Goal: Task Accomplishment & Management: Complete application form

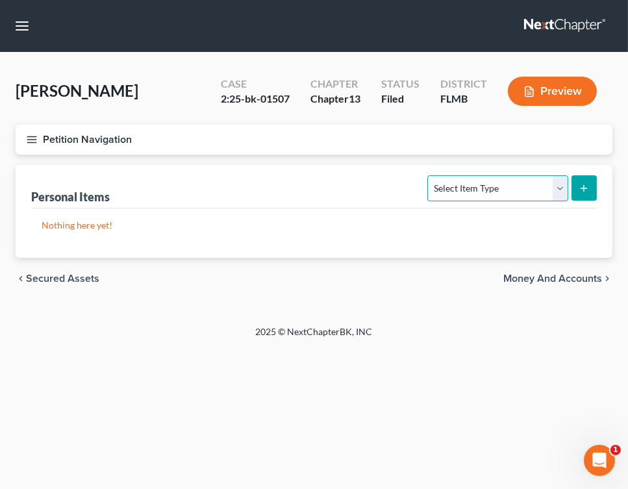
click at [561, 188] on select "Select Item Type Clothing Collectibles Of Value Electronics Firearms Household …" at bounding box center [497, 188] width 140 height 26
select select "clothing"
click at [429, 175] on select "Select Item Type Clothing Collectibles Of Value Electronics Firearms Household …" at bounding box center [497, 188] width 140 height 26
click at [586, 188] on line "submit" at bounding box center [584, 188] width 6 height 0
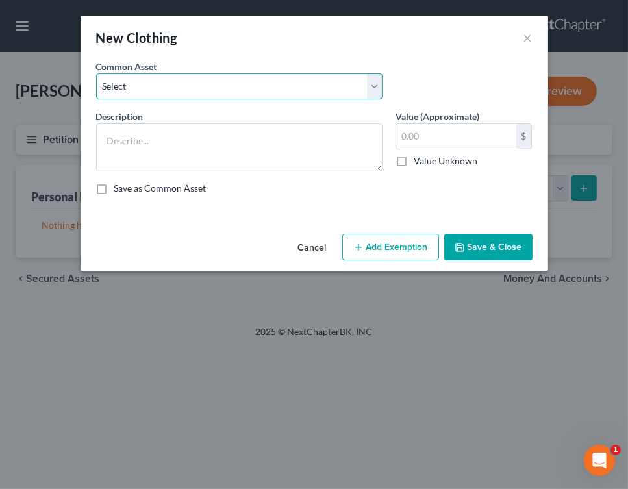
click at [374, 90] on select "Select Debtor has an assortment of clothing and footwear Debtor has an assortme…" at bounding box center [239, 86] width 286 height 26
select select "0"
click at [96, 73] on select "Select Debtor has an assortment of clothing and footwear Debtor has an assortme…" at bounding box center [239, 86] width 286 height 26
type textarea "Debtor has an assortment of clothing and footwear"
type input "60.00"
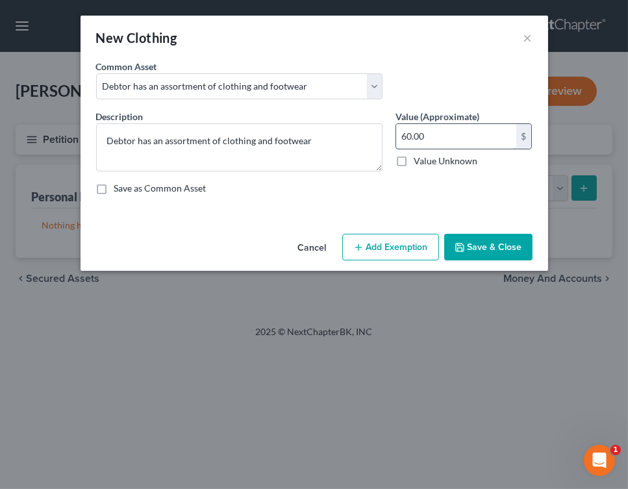
click at [407, 136] on input "60.00" at bounding box center [456, 136] width 120 height 25
type input "50.00"
click at [390, 256] on button "Add Exemption" at bounding box center [390, 247] width 97 height 27
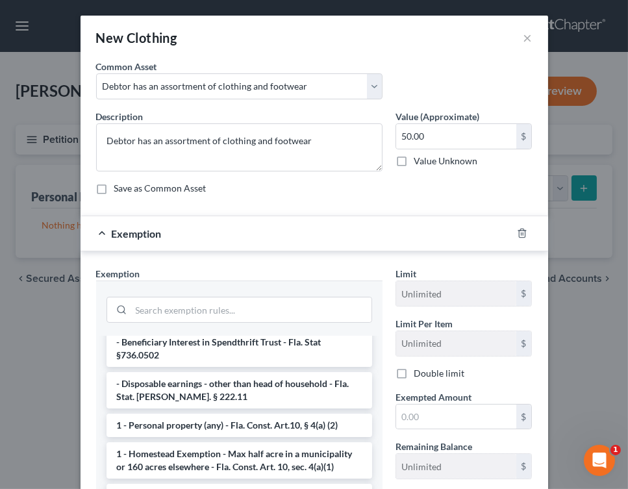
scroll to position [93, 0]
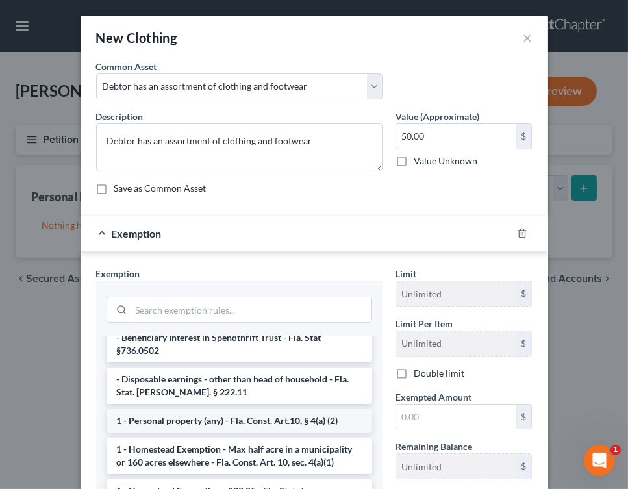
click at [292, 409] on li "1 - Personal property (any) - Fla. Const. Art.10, § 4(a) (2)" at bounding box center [240, 420] width 266 height 23
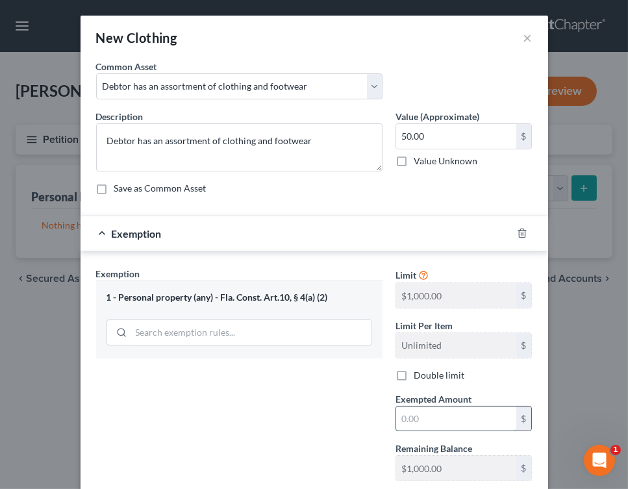
click at [426, 421] on input "text" at bounding box center [456, 419] width 120 height 25
type input "50.00"
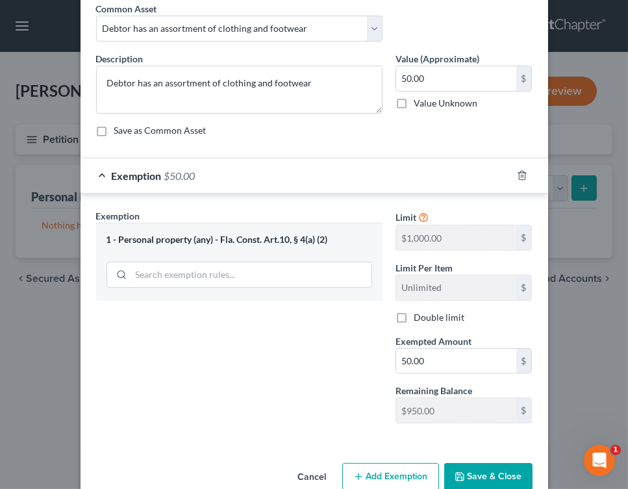
scroll to position [61, 0]
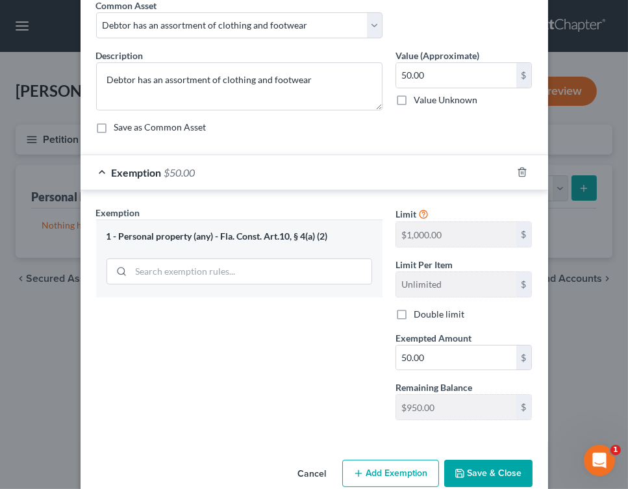
click at [499, 463] on button "Save & Close" at bounding box center [488, 473] width 88 height 27
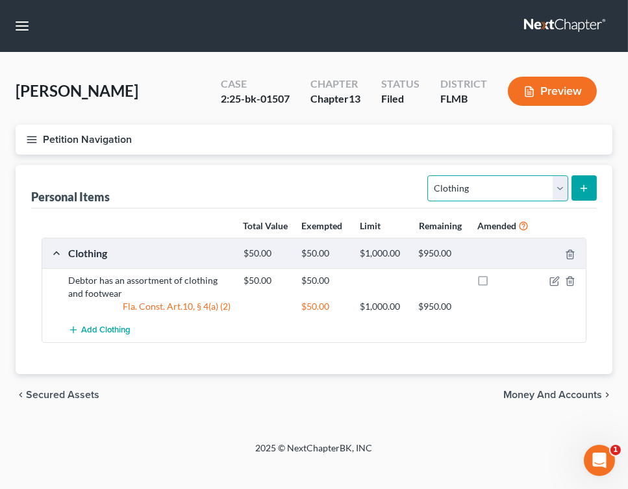
click at [556, 189] on select "Select Item Type Clothing Collectibles Of Value Electronics Firearms Household …" at bounding box center [497, 188] width 140 height 26
select select "electronics"
click at [429, 175] on select "Select Item Type Clothing Collectibles Of Value Electronics Firearms Household …" at bounding box center [497, 188] width 140 height 26
click at [579, 188] on icon "submit" at bounding box center [584, 188] width 10 height 10
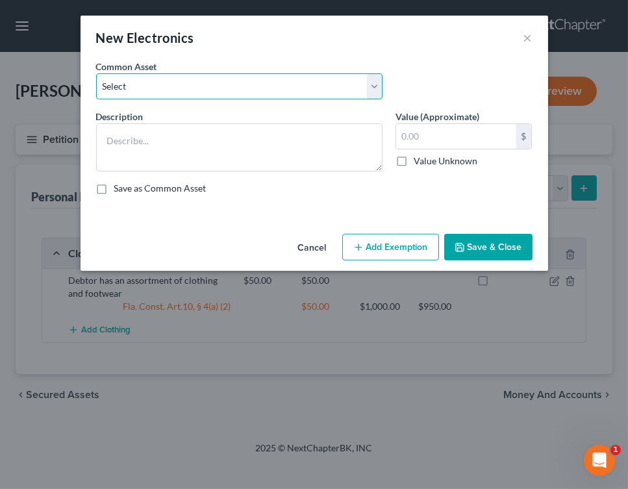
click at [369, 82] on select "Select TV, cell phone, computer" at bounding box center [239, 86] width 286 height 26
select select "0"
click at [96, 73] on select "Select TV, cell phone, computer" at bounding box center [239, 86] width 286 height 26
type textarea "TV, cell phone, computer"
type input "200.00"
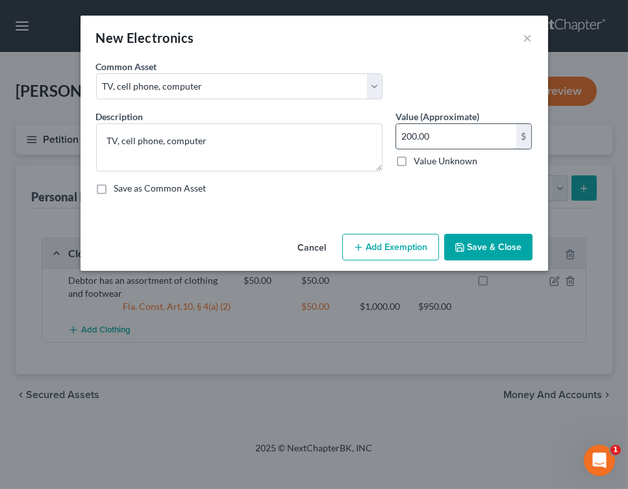
click at [406, 134] on input "200.00" at bounding box center [456, 136] width 120 height 25
type input "175.00"
click at [402, 246] on button "Add Exemption" at bounding box center [390, 247] width 97 height 27
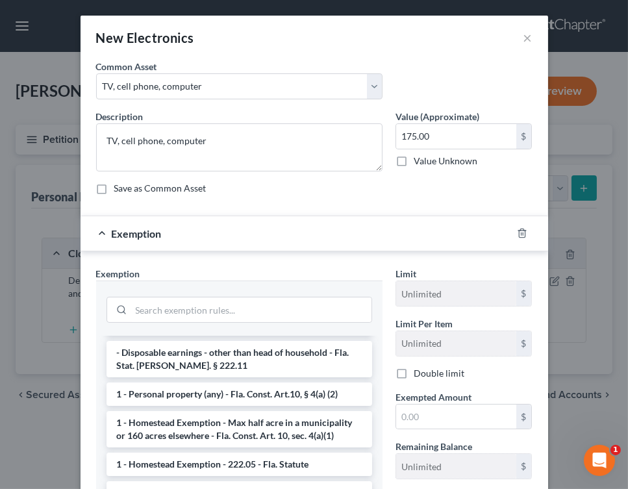
scroll to position [124, 0]
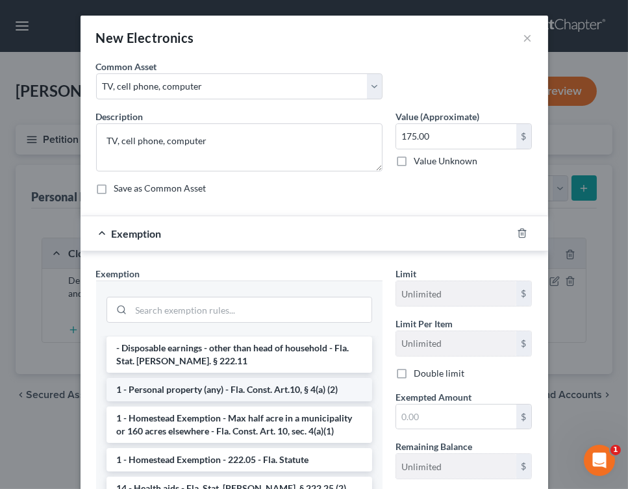
click at [285, 378] on li "1 - Personal property (any) - Fla. Const. Art.10, § 4(a) (2)" at bounding box center [240, 389] width 266 height 23
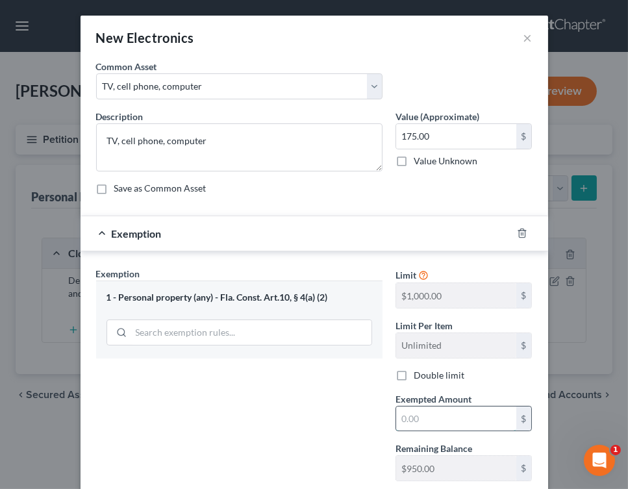
click at [453, 422] on input "text" at bounding box center [456, 419] width 120 height 25
type input "175.00"
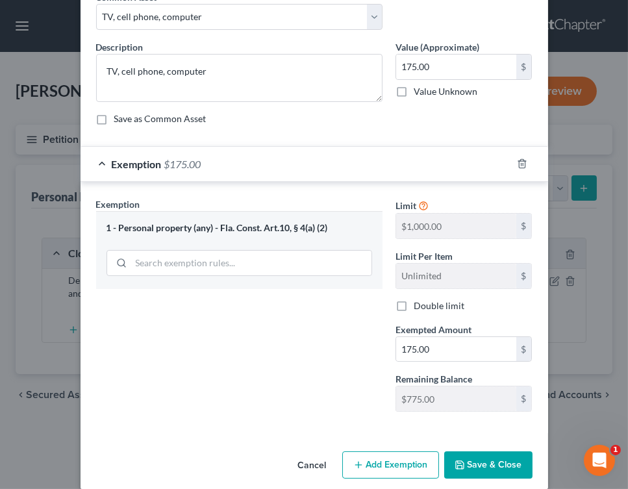
scroll to position [72, 0]
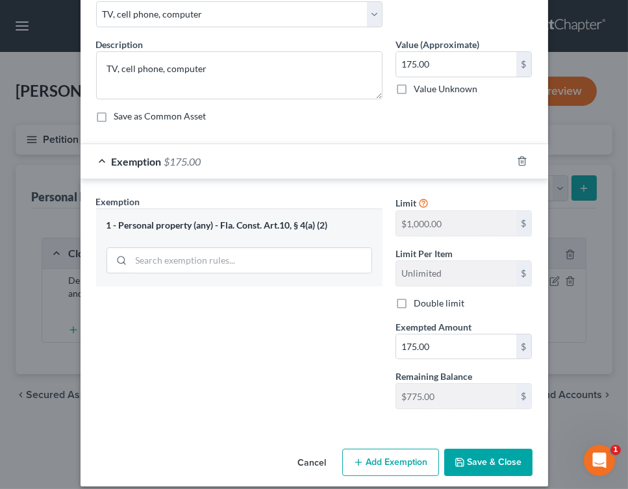
click at [485, 457] on button "Save & Close" at bounding box center [488, 462] width 88 height 27
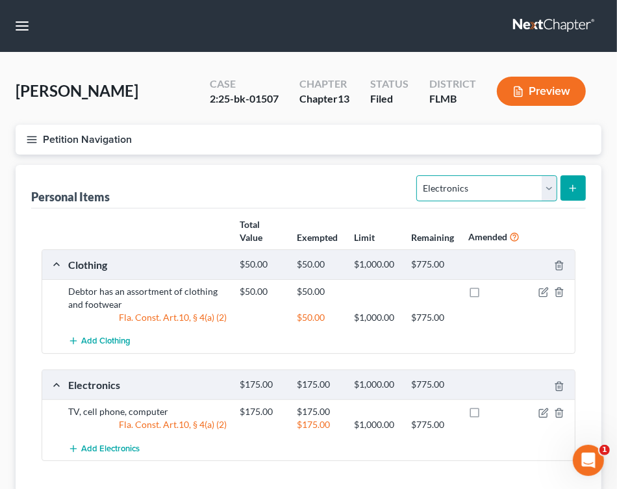
click at [555, 186] on select "Select Item Type Clothing Collectibles Of Value Electronics Firearms Household …" at bounding box center [486, 188] width 140 height 26
select select "household_goods"
click at [418, 175] on select "Select Item Type Clothing Collectibles Of Value Electronics Firearms Household …" at bounding box center [486, 188] width 140 height 26
click at [572, 184] on icon "submit" at bounding box center [573, 188] width 10 height 10
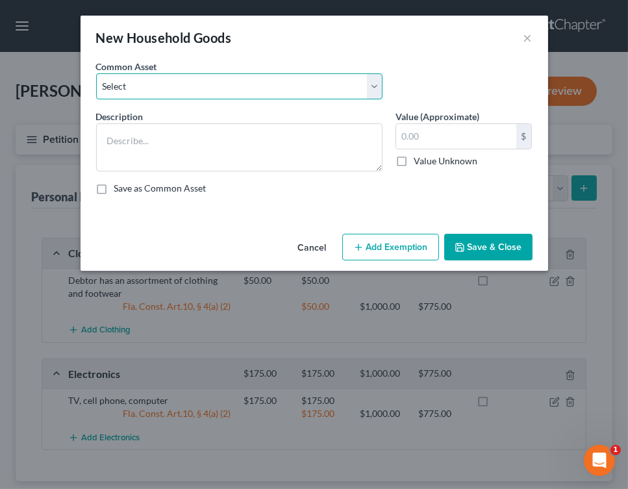
click at [373, 90] on select "Select In her home, the Debtor has the following items: Bedroom set, living roo…" at bounding box center [239, 86] width 286 height 26
select select "0"
click at [96, 73] on select "Select In her home, the Debtor has the following items: Bedroom set, living roo…" at bounding box center [239, 86] width 286 height 26
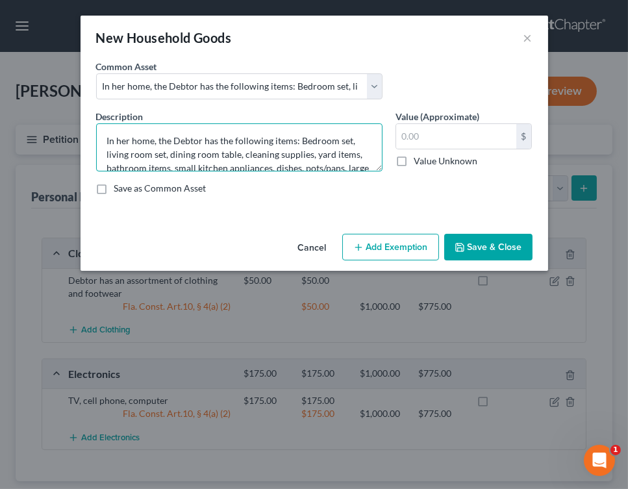
click at [129, 140] on textarea "In her home, the Debtor has the following items: Bedroom set, living room set, …" at bounding box center [239, 147] width 286 height 48
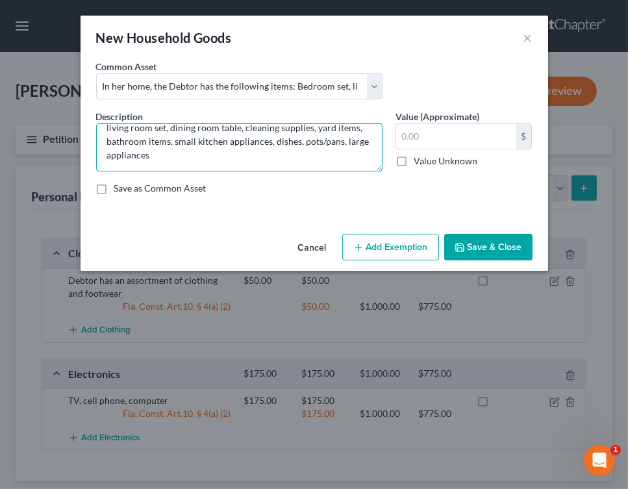
click at [191, 158] on textarea "In his home, the Debtor has the following items: Bedroom set, living room set, …" at bounding box center [239, 147] width 286 height 48
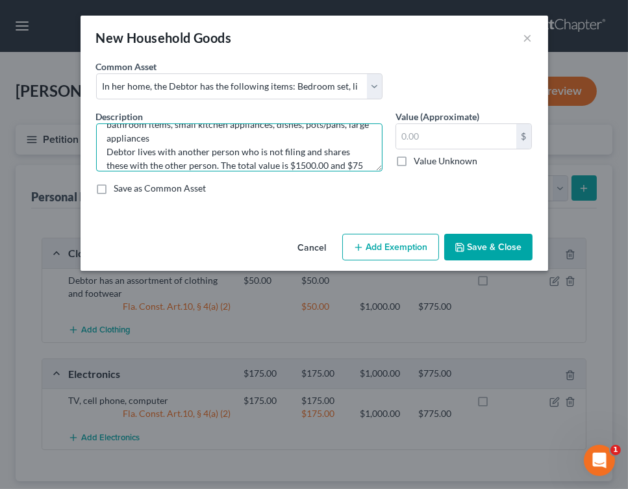
scroll to position [57, 0]
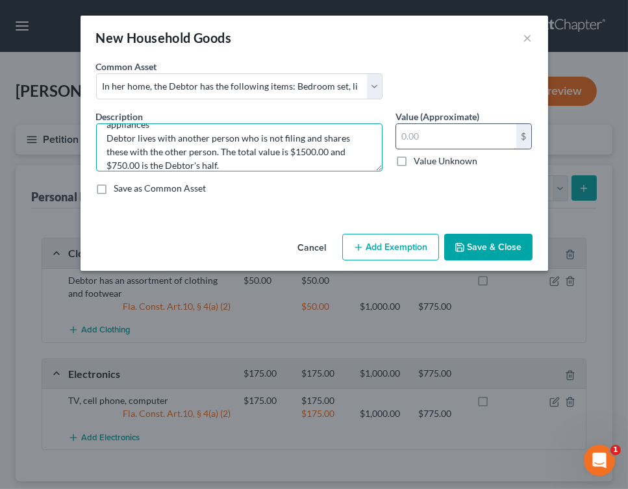
type textarea "In his home, the Debtor has the following items: Bedroom set, living room set, …"
click at [440, 145] on input "text" at bounding box center [456, 136] width 120 height 25
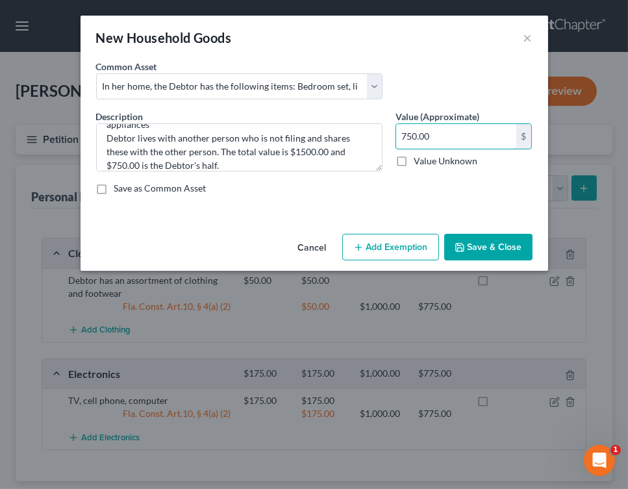
type input "750.00"
click at [411, 240] on button "Add Exemption" at bounding box center [390, 247] width 97 height 27
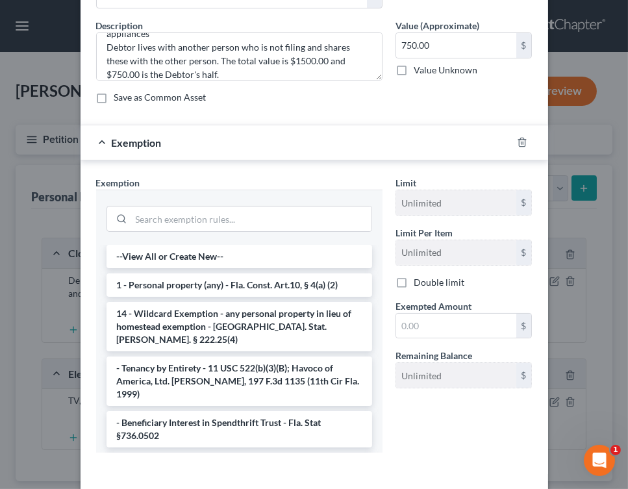
scroll to position [92, 0]
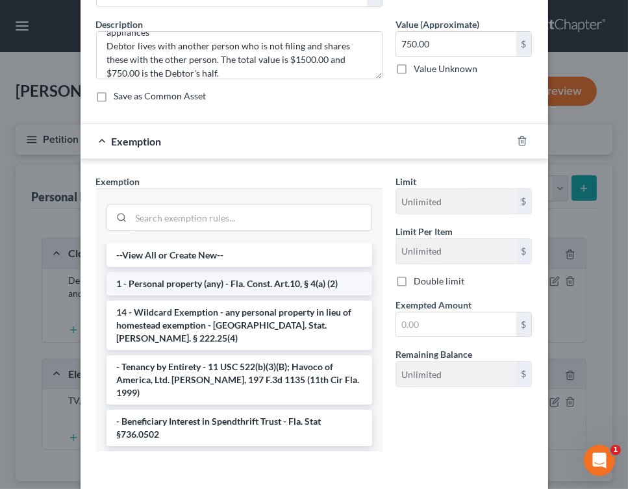
click at [278, 282] on li "1 - Personal property (any) - Fla. Const. Art.10, § 4(a) (2)" at bounding box center [240, 283] width 266 height 23
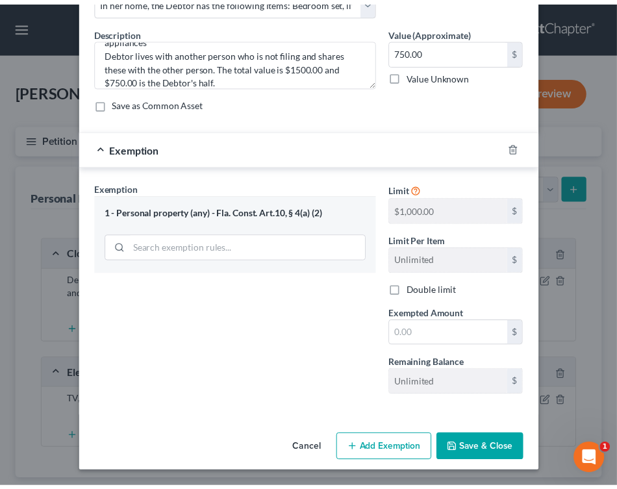
scroll to position [84, 0]
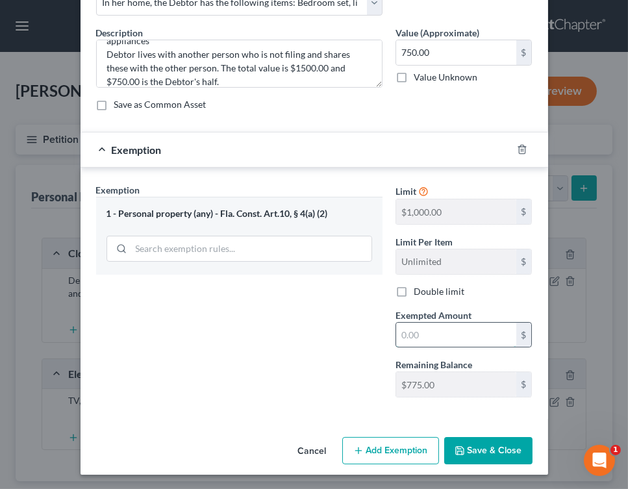
click at [417, 335] on input "text" at bounding box center [456, 335] width 120 height 25
type input "750.00"
click at [475, 453] on button "Save & Close" at bounding box center [488, 450] width 88 height 27
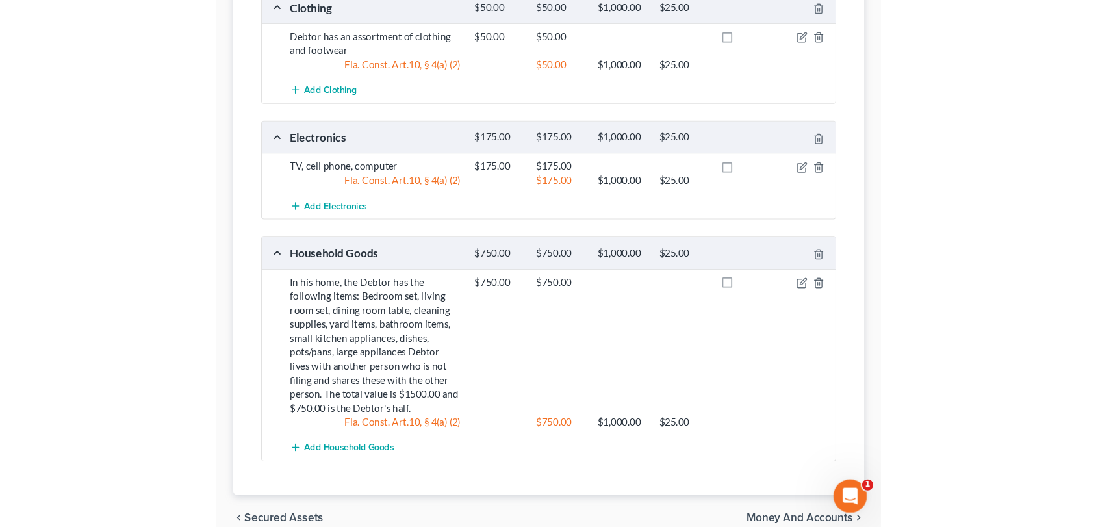
scroll to position [260, 0]
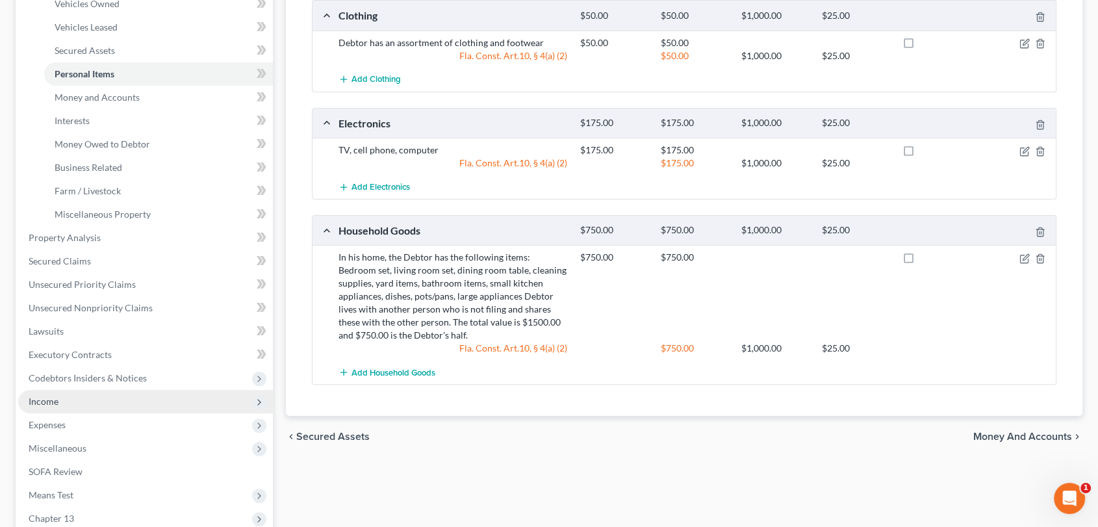
click at [44, 403] on span "Income" at bounding box center [44, 401] width 30 height 11
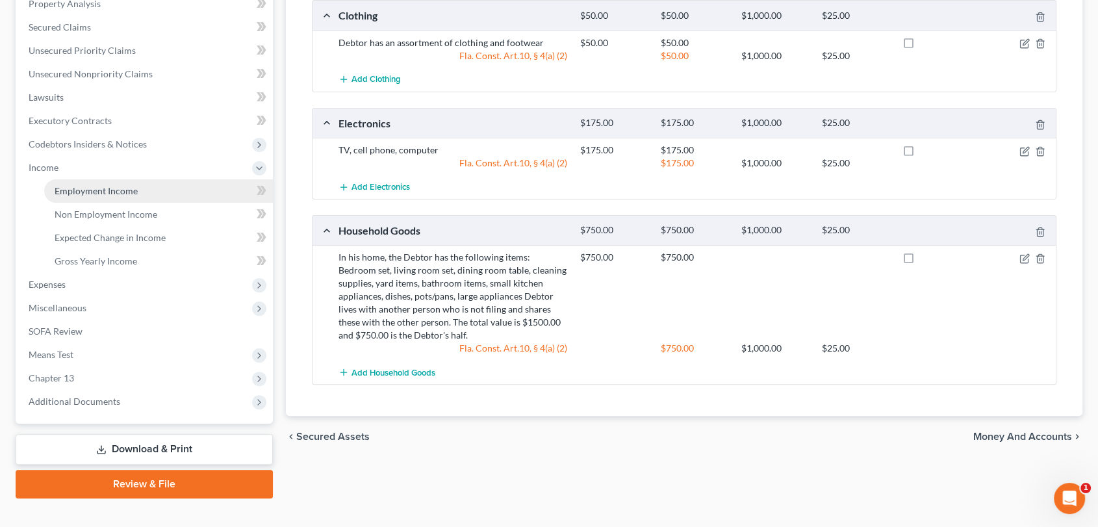
click at [109, 187] on span "Employment Income" at bounding box center [96, 190] width 83 height 11
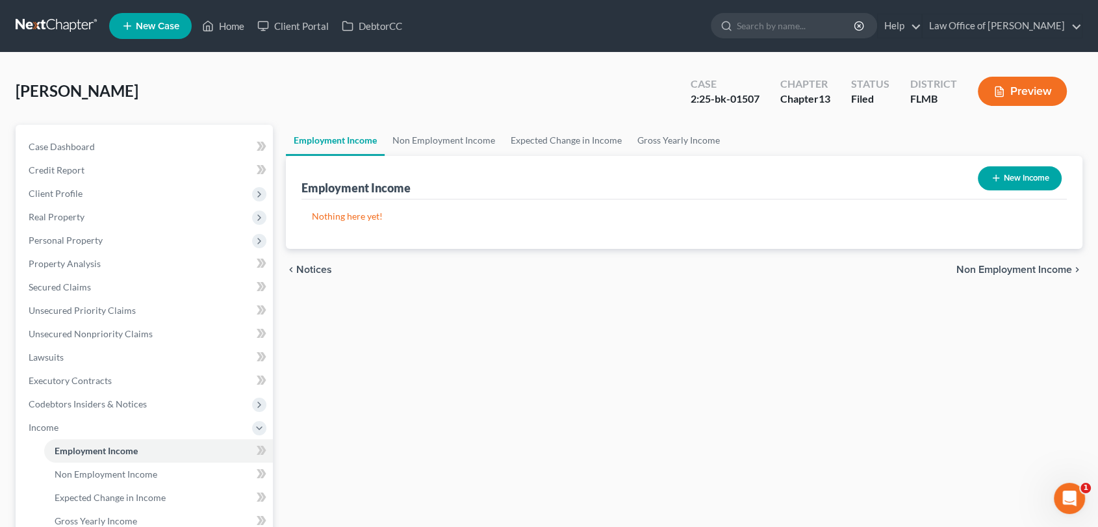
click at [627, 178] on button "New Income" at bounding box center [1019, 178] width 84 height 24
select select "0"
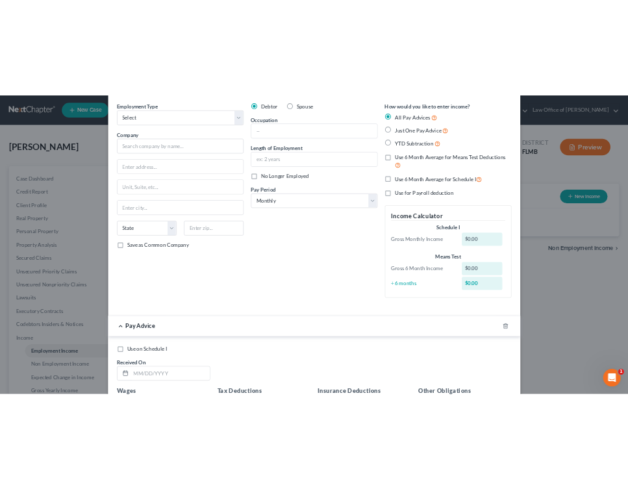
scroll to position [69, 0]
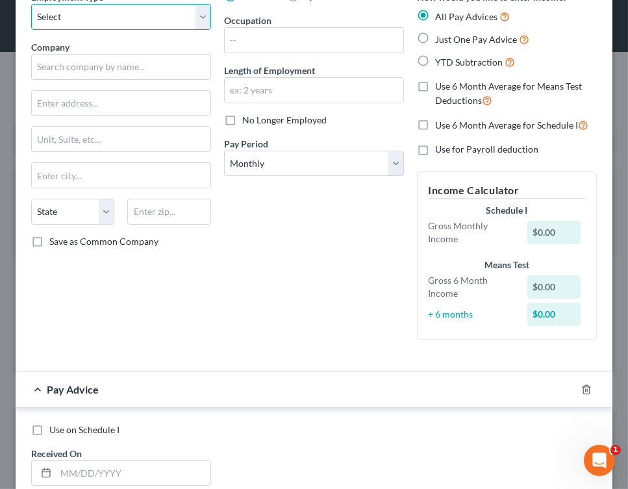
click at [202, 12] on select "Select Full or [DEMOGRAPHIC_DATA] Employment Self Employment" at bounding box center [121, 17] width 180 height 26
select select "0"
click at [31, 4] on select "Select Full or [DEMOGRAPHIC_DATA] Employment Self Employment" at bounding box center [121, 17] width 180 height 26
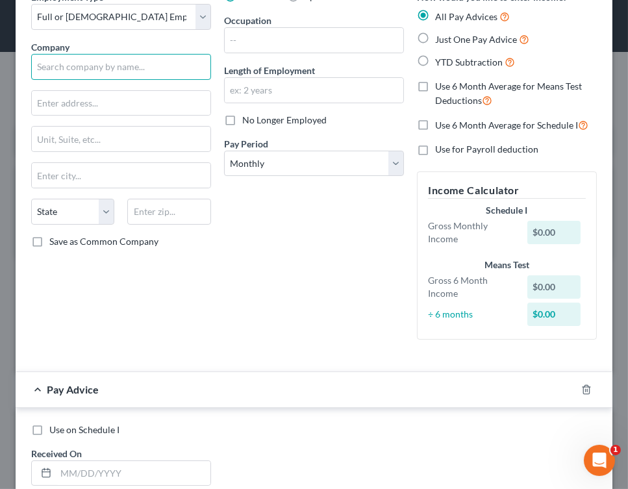
click at [119, 63] on input "text" at bounding box center [121, 67] width 180 height 26
type input "r"
type input "Royal Shell Vacations"
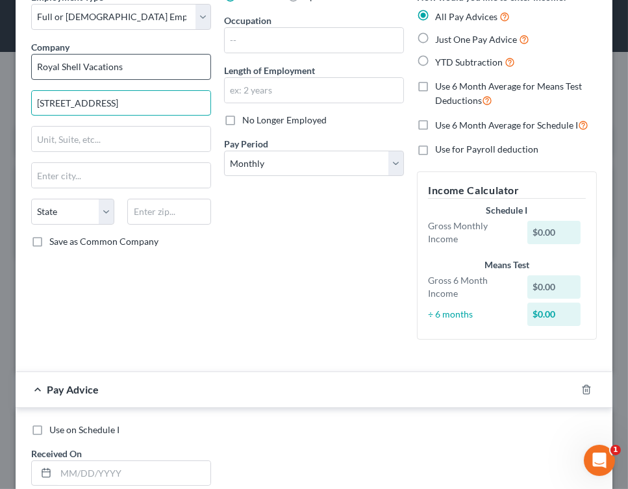
type input "[STREET_ADDRESS]"
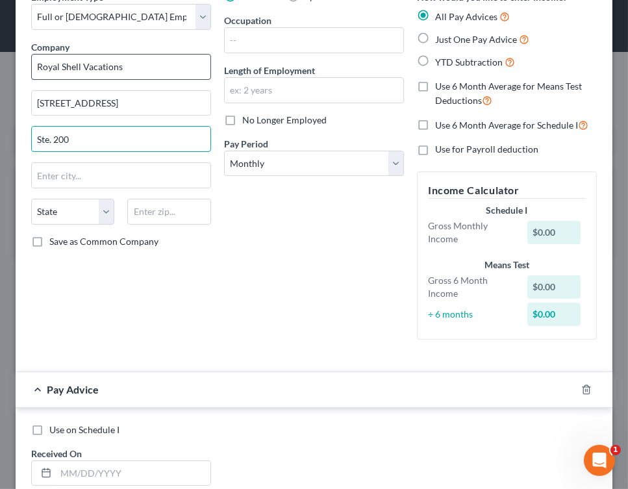
type input "Ste. 200"
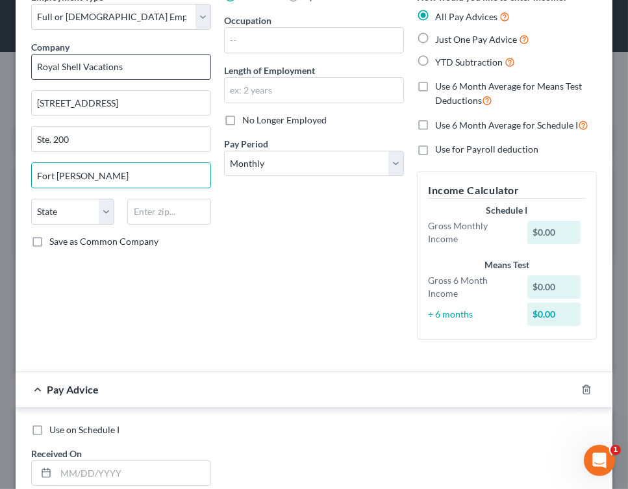
type input "Fort [PERSON_NAME]"
select select "9"
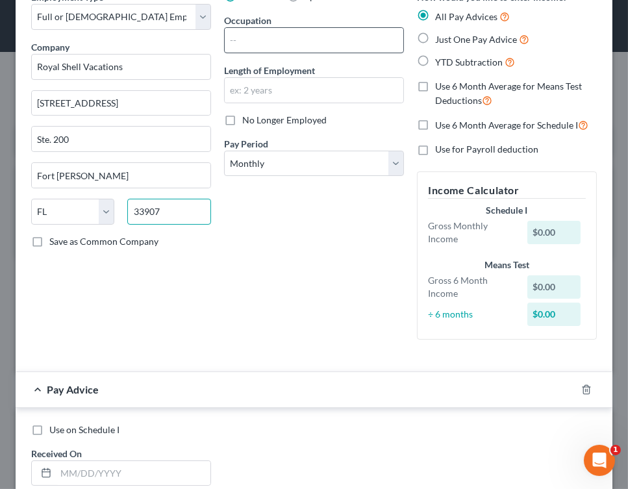
type input "33907"
click at [260, 36] on input "text" at bounding box center [314, 40] width 179 height 25
type input "[GEOGRAPHIC_DATA][PERSON_NAME]"
type input "Customer Service"
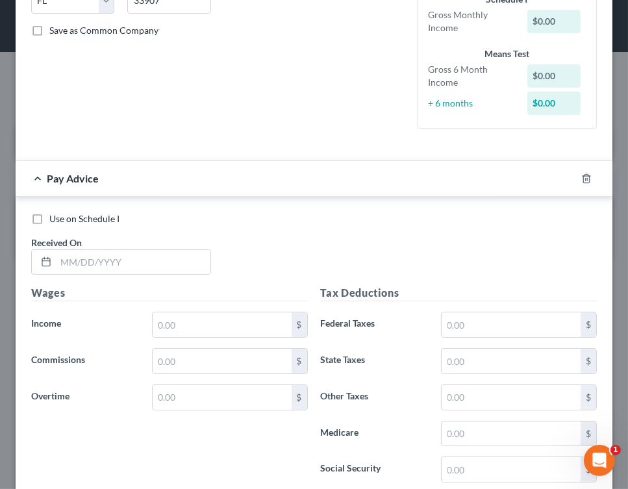
scroll to position [292, 0]
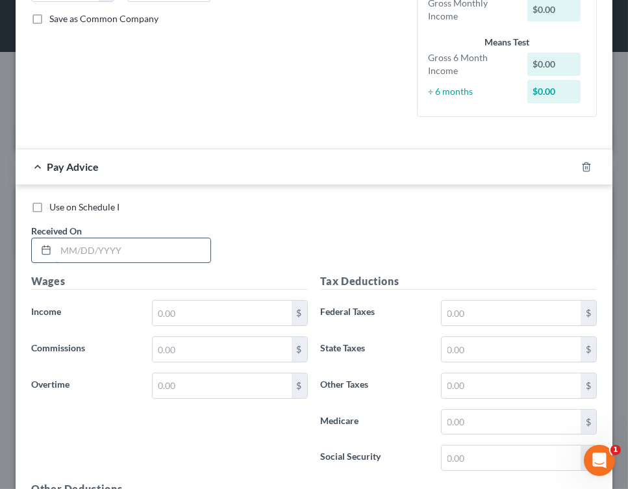
click at [171, 255] on input "text" at bounding box center [133, 250] width 155 height 25
type input "[DATE]"
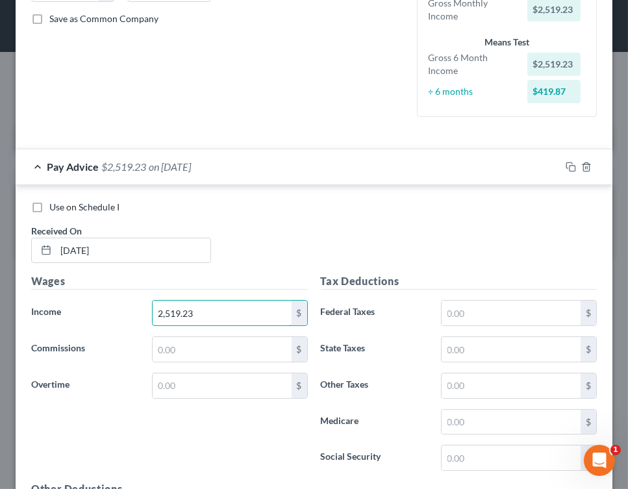
type input "2,519.23"
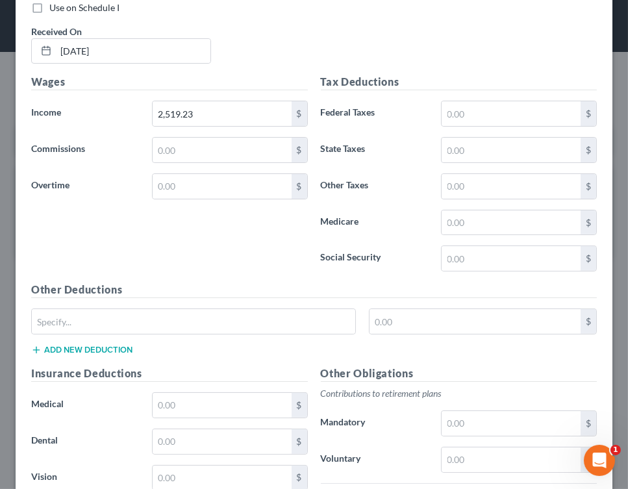
scroll to position [494, 0]
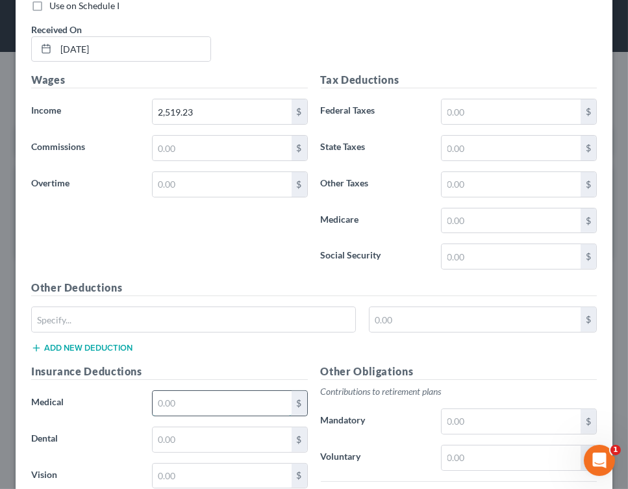
click at [229, 400] on input "text" at bounding box center [222, 403] width 139 height 25
type input "155.00"
click at [525, 110] on input "text" at bounding box center [511, 111] width 139 height 25
type input "155.23"
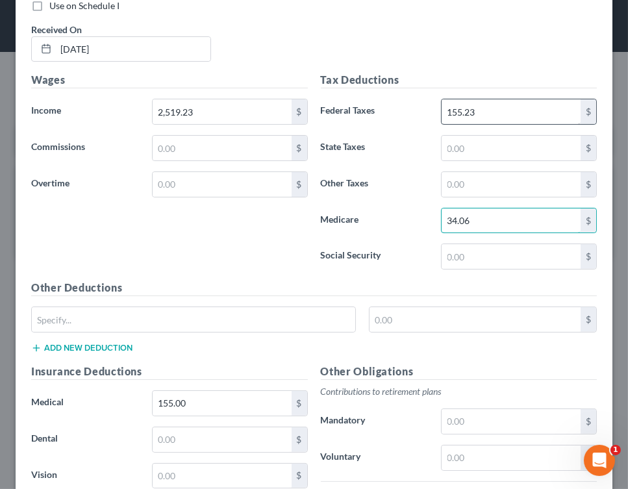
type input "34.06"
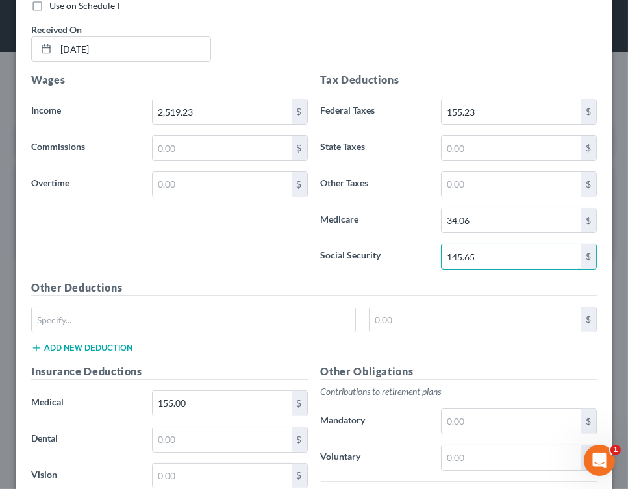
type input "145.65"
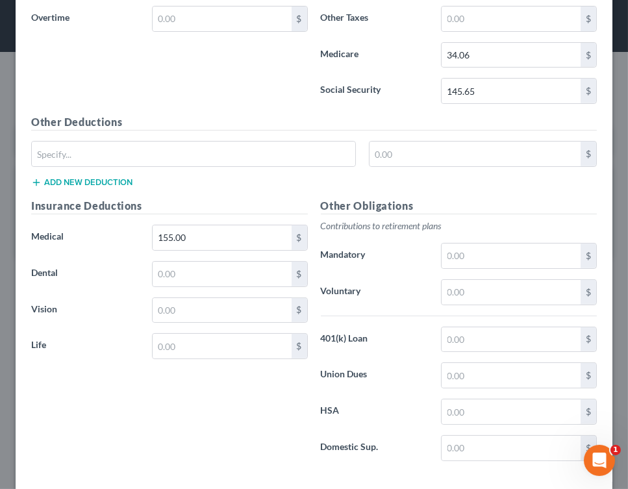
scroll to position [685, 0]
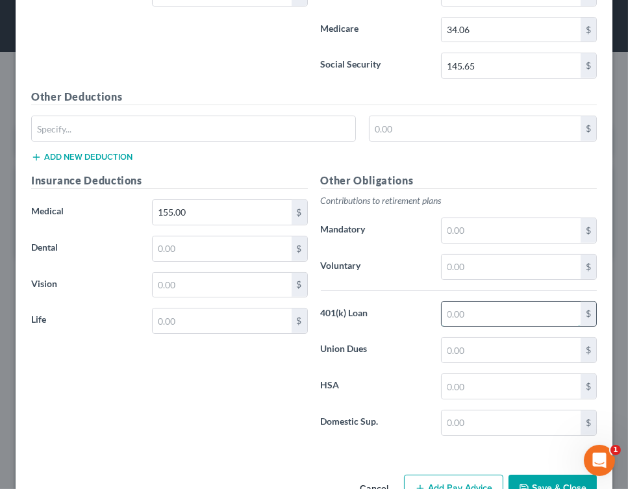
click at [468, 312] on input "text" at bounding box center [511, 314] width 139 height 25
type input "16.36"
click at [212, 249] on input "text" at bounding box center [222, 248] width 139 height 25
type input "15.1"
click at [195, 311] on input "text" at bounding box center [222, 321] width 139 height 25
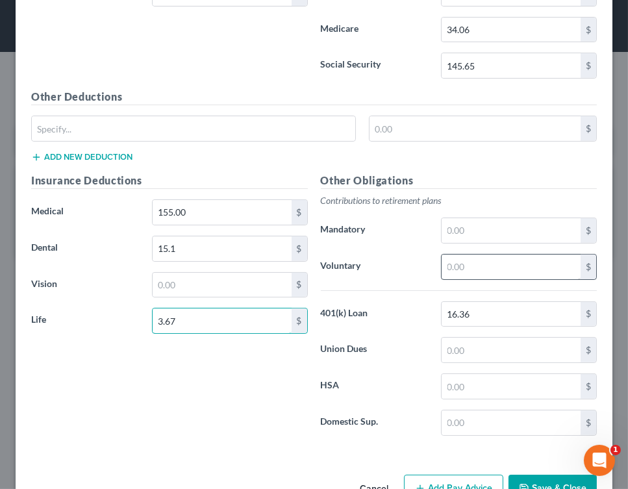
type input "3.67"
click at [457, 265] on input "text" at bounding box center [511, 267] width 139 height 25
type input "50.38"
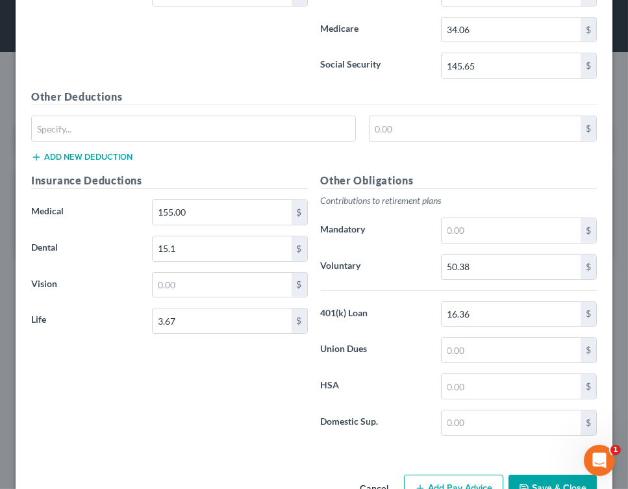
scroll to position [720, 0]
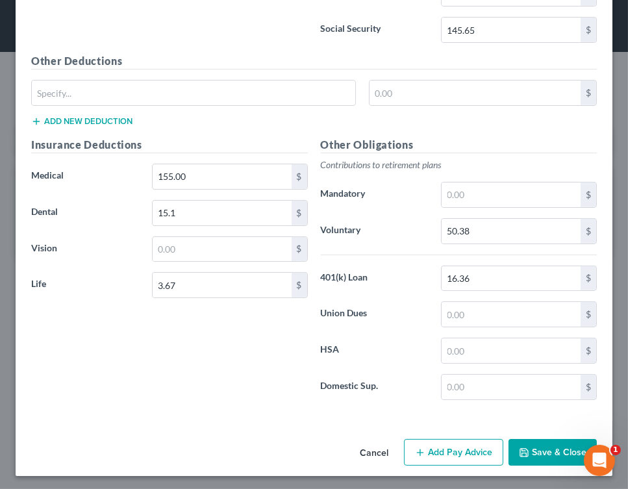
click at [436, 449] on button "Add Pay Advice" at bounding box center [453, 452] width 99 height 27
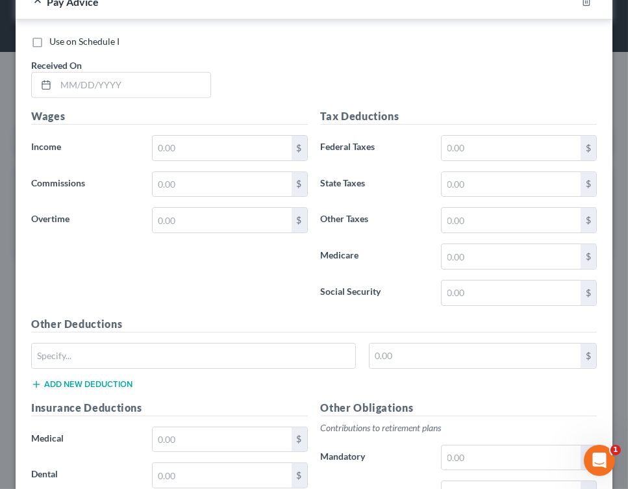
scroll to position [1165, 0]
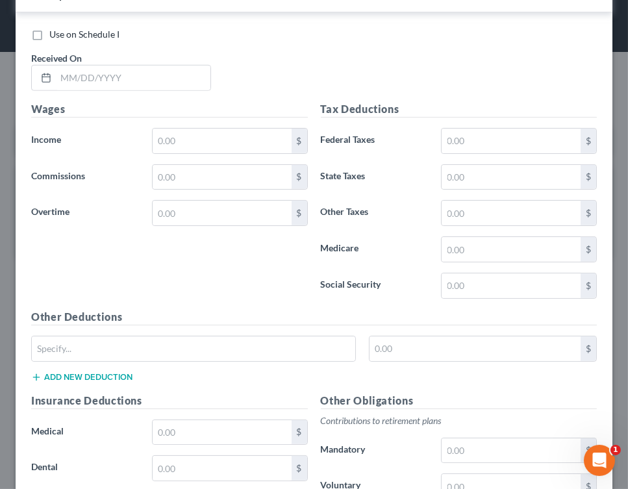
click at [255, 79] on div "Use on Schedule I Received On *" at bounding box center [314, 64] width 579 height 73
click at [140, 71] on input "text" at bounding box center [133, 78] width 155 height 25
type input "[DATE]"
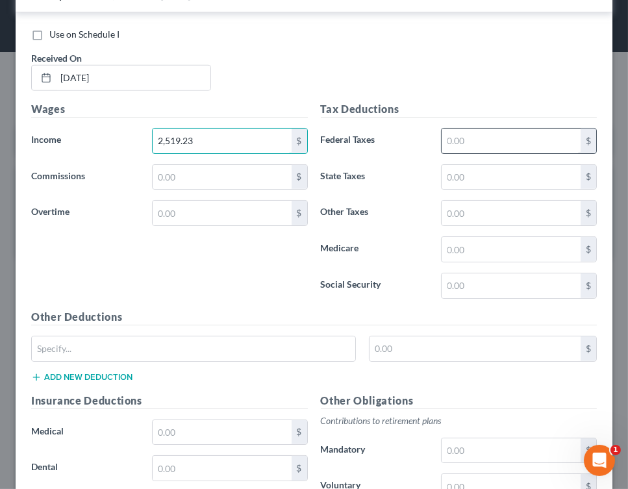
type input "2,519.23"
click at [477, 142] on input "text" at bounding box center [511, 141] width 139 height 25
type input "155.23"
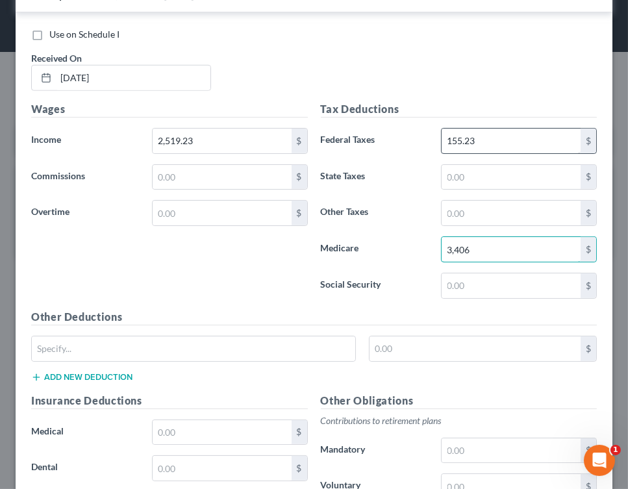
type input "3,406"
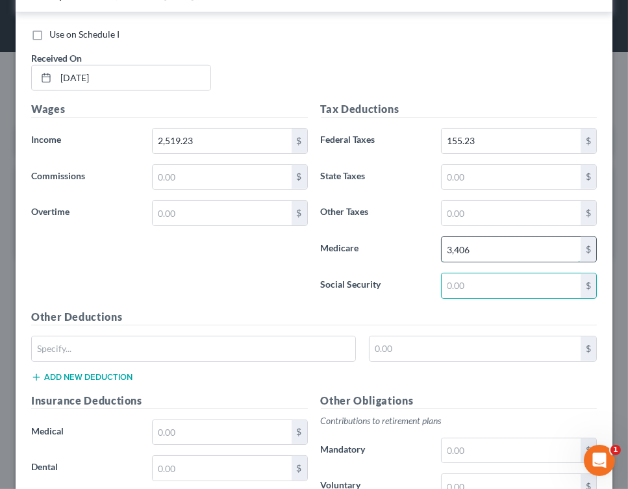
click at [481, 246] on input "3,406" at bounding box center [511, 249] width 139 height 25
type input "34.06"
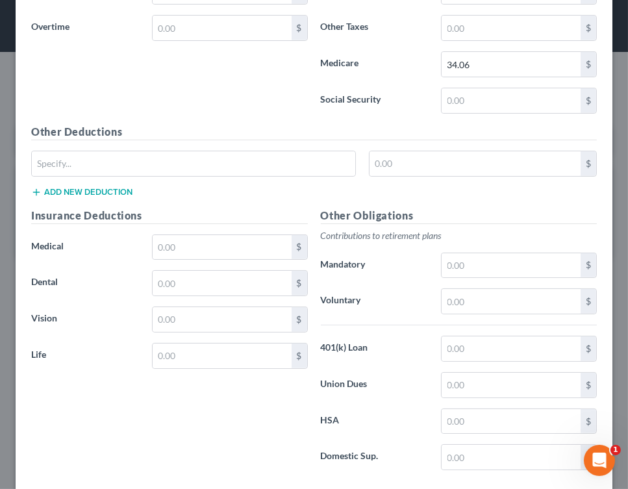
scroll to position [1356, 0]
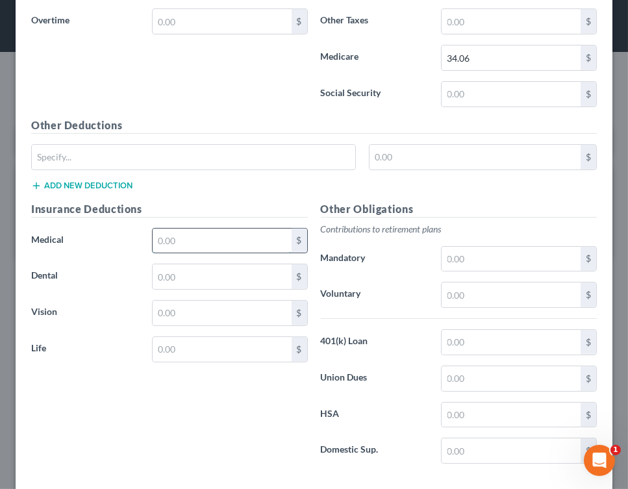
click at [199, 241] on input "text" at bounding box center [222, 241] width 139 height 25
type input "155.00"
type input "15.12"
type input "3.68"
click at [199, 241] on input "155.00" at bounding box center [222, 241] width 139 height 25
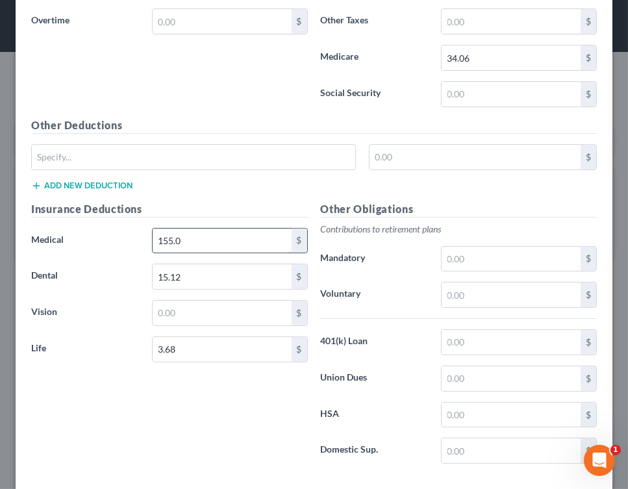
type input "155.00"
click at [193, 346] on input "3.68" at bounding box center [222, 349] width 139 height 25
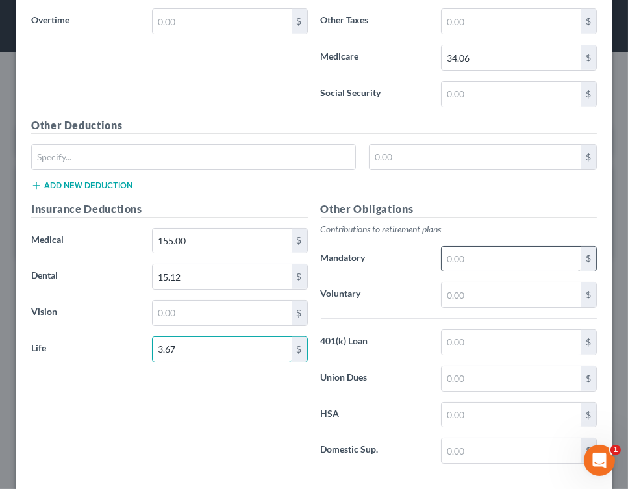
type input "3.67"
click at [472, 255] on input "text" at bounding box center [511, 259] width 139 height 25
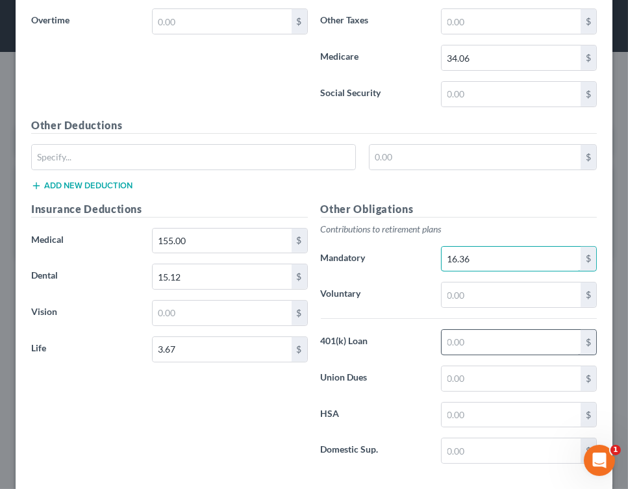
type input "16.36"
click at [457, 330] on input "text" at bounding box center [511, 342] width 139 height 25
type input "16.36"
click at [477, 251] on input "16.36" at bounding box center [511, 259] width 139 height 25
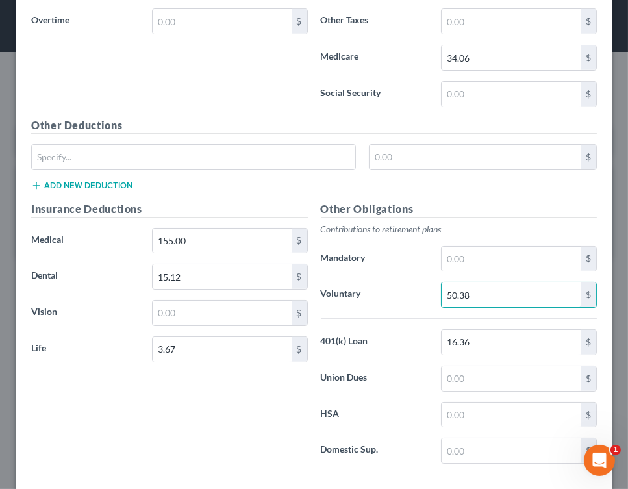
type input "50.38"
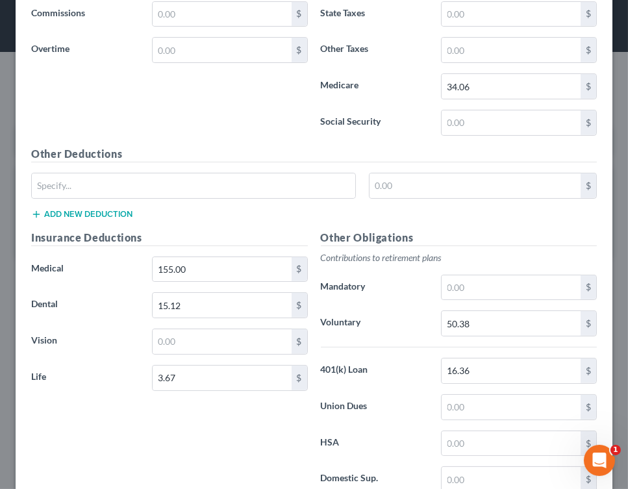
scroll to position [1418, 0]
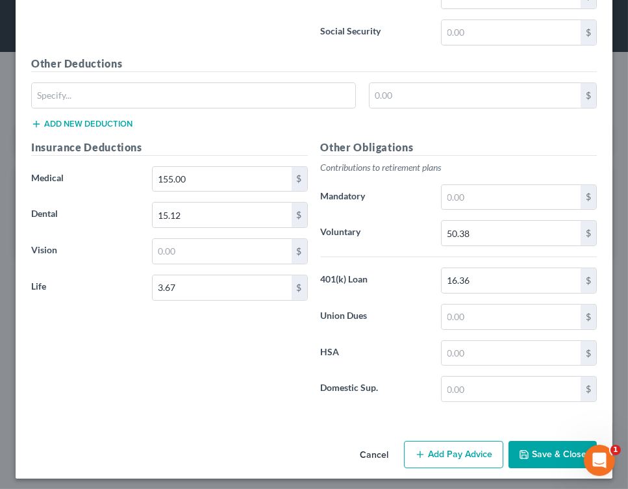
click at [458, 449] on button "Add Pay Advice" at bounding box center [453, 454] width 99 height 27
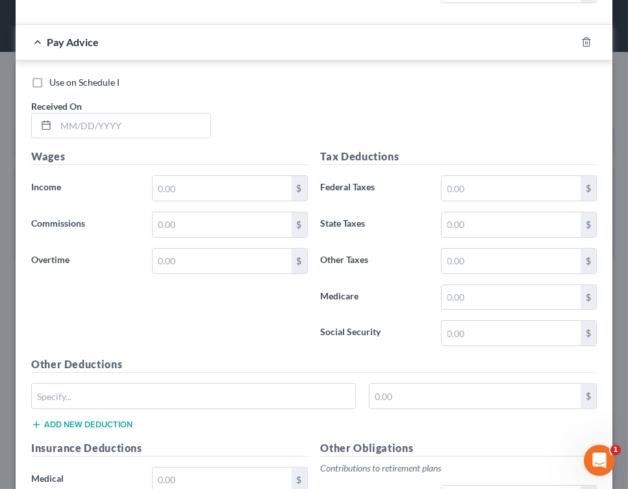
scroll to position [1819, 0]
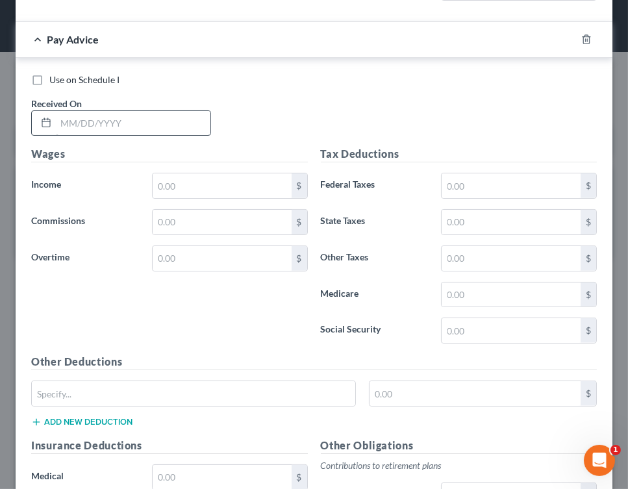
drag, startPoint x: 247, startPoint y: 127, endPoint x: 182, endPoint y: 116, distance: 65.9
click at [247, 127] on div "Use on Schedule I Received On *" at bounding box center [314, 109] width 579 height 73
click at [181, 115] on input "text" at bounding box center [133, 123] width 155 height 25
type input "[DATE]"
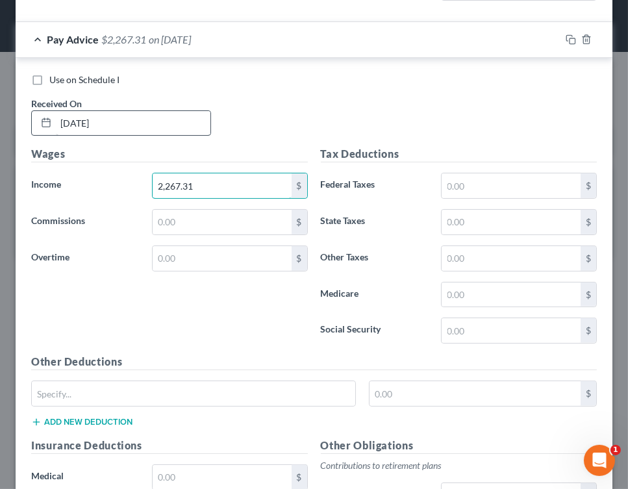
type input "2,267.31"
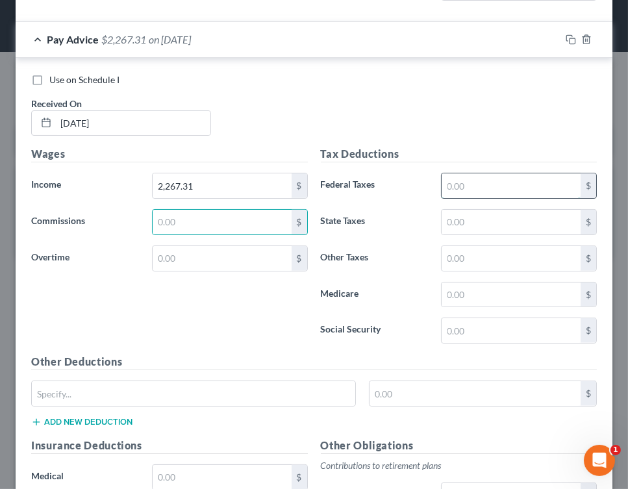
click at [444, 183] on input "text" at bounding box center [511, 185] width 139 height 25
type input "125.60"
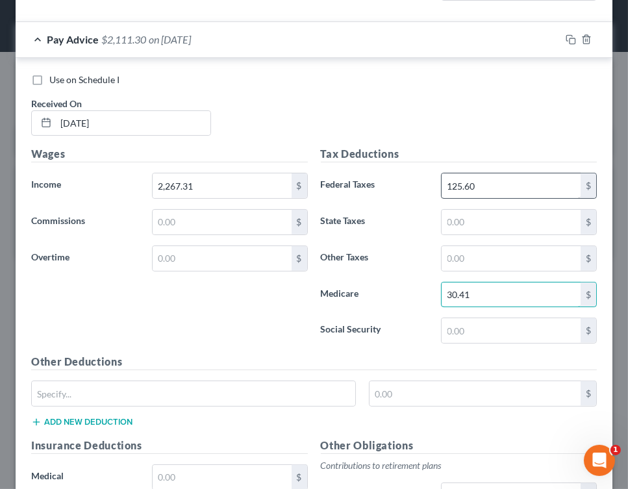
type input "30.41"
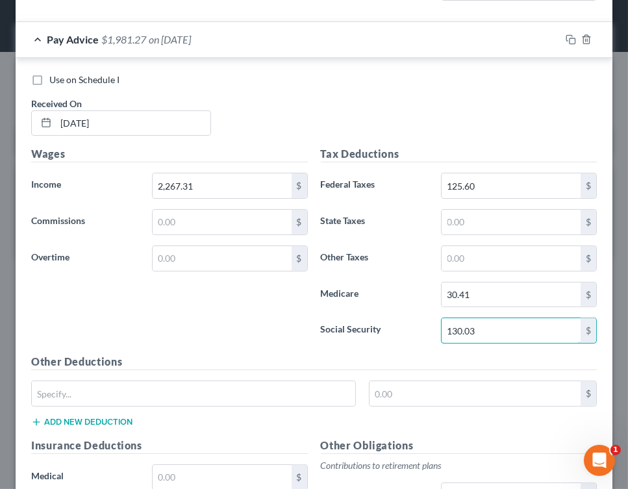
type input "130.03"
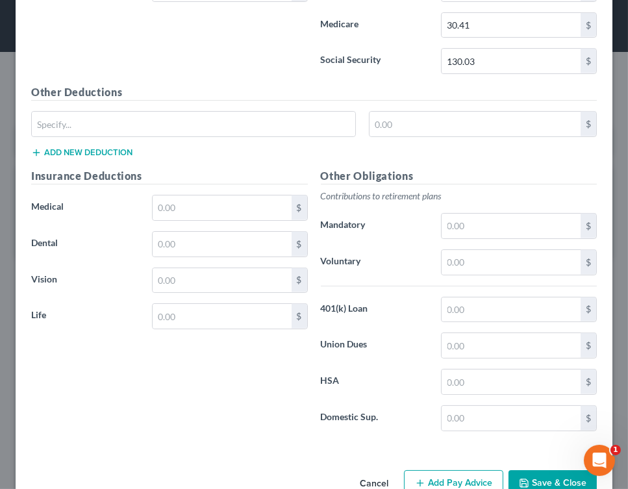
scroll to position [2115, 0]
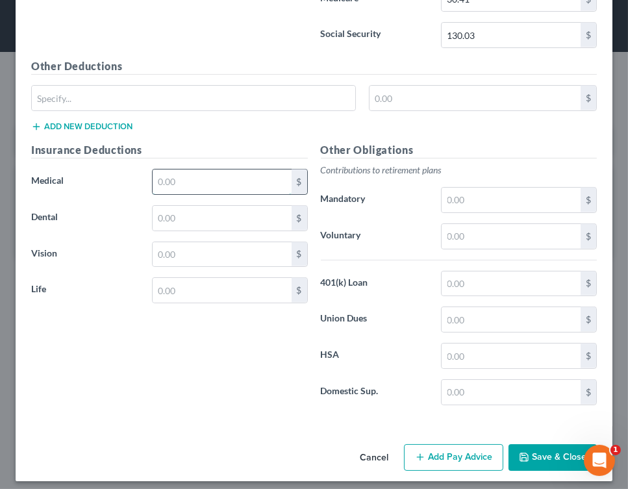
click at [171, 170] on input "text" at bounding box center [222, 182] width 139 height 25
type input "155.00"
type input "15.12"
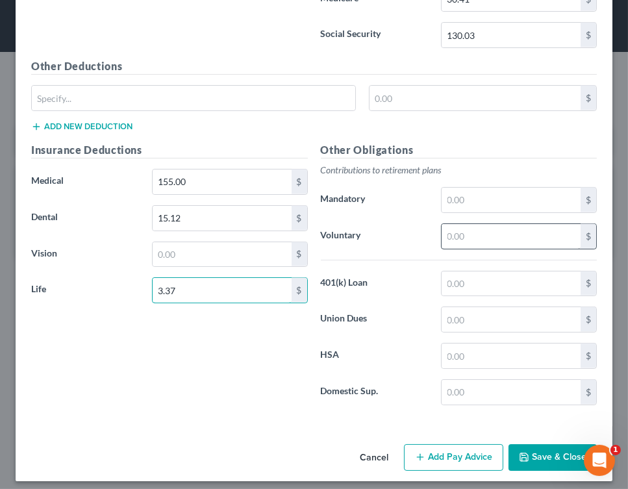
type input "3.37"
click at [483, 228] on input "text" at bounding box center [511, 236] width 139 height 25
type input "45.35"
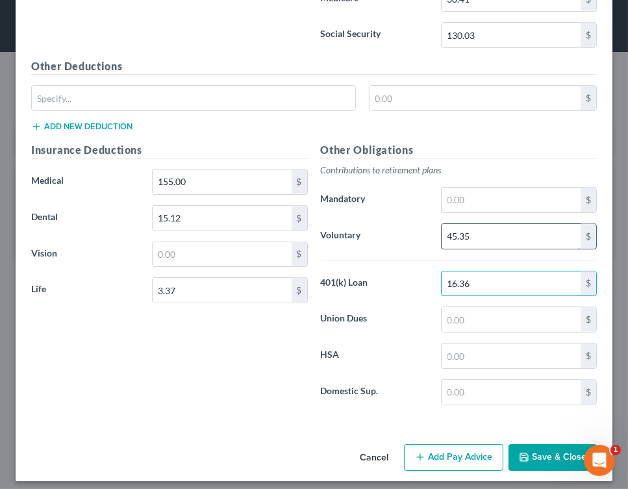
type input "16.36"
click at [451, 444] on button "Add Pay Advice" at bounding box center [453, 457] width 99 height 27
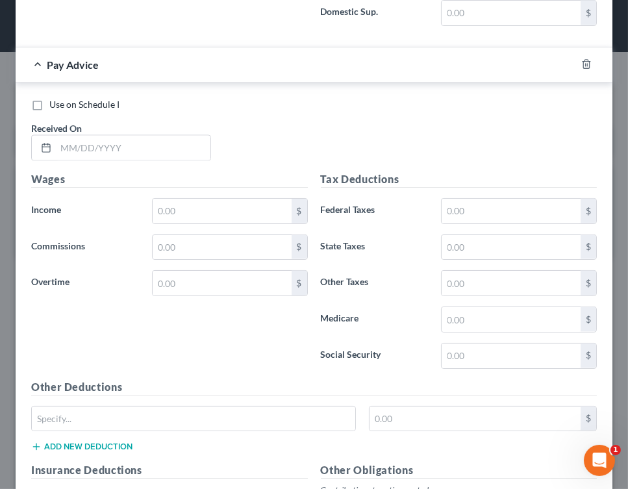
scroll to position [2498, 0]
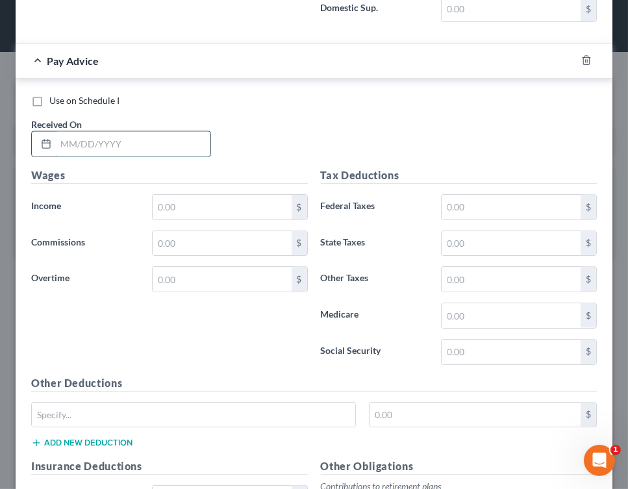
click at [186, 145] on input "text" at bounding box center [133, 144] width 155 height 25
type input "[DATE]"
click at [188, 199] on input "text" at bounding box center [222, 207] width 139 height 25
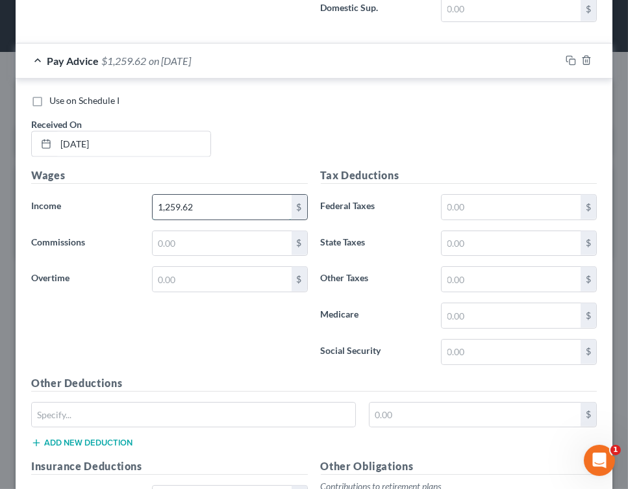
type input "1,259.62"
type input "16.82"
type input "15.80"
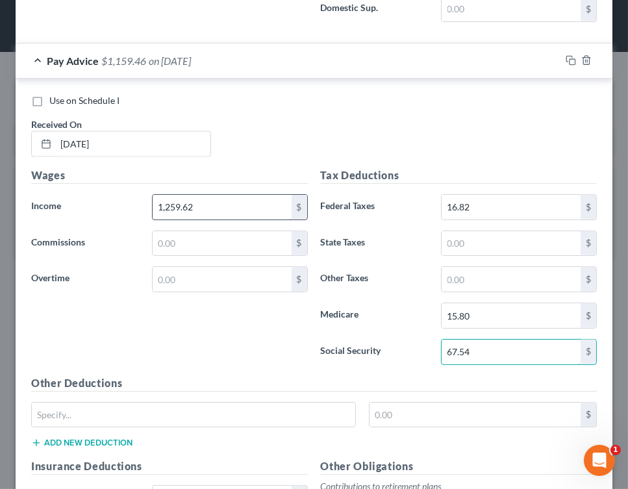
type input "67.54"
click at [188, 199] on input "1,259.62" at bounding box center [222, 207] width 139 height 25
click at [512, 344] on input "67.54" at bounding box center [511, 352] width 139 height 25
type input "5"
type input "67.84"
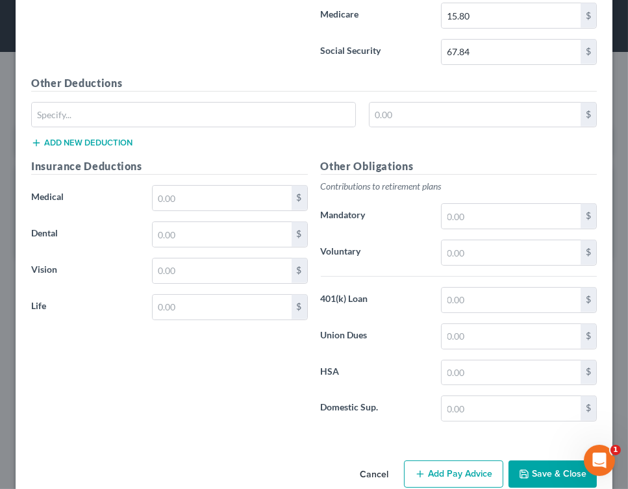
scroll to position [2813, 0]
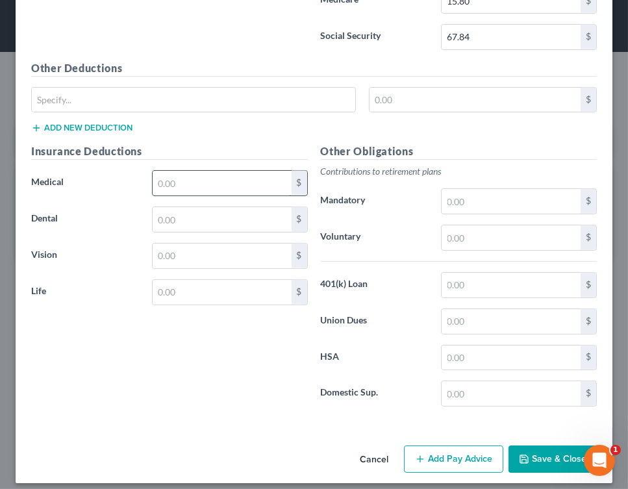
click at [247, 176] on input "text" at bounding box center [222, 183] width 139 height 25
type input "155.00"
type input "15.12"
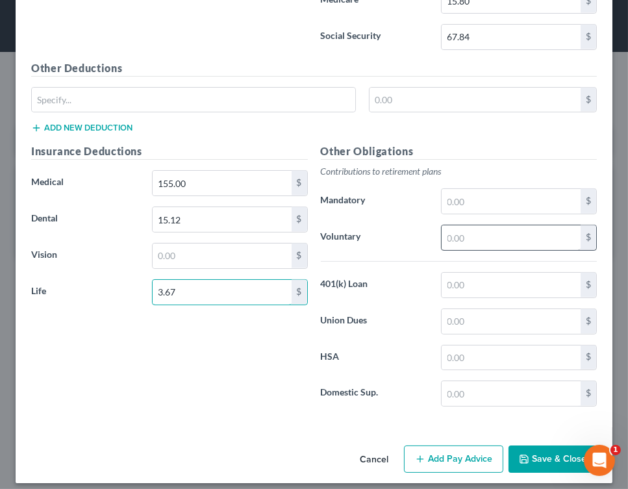
type input "3.67"
click at [465, 232] on input "text" at bounding box center [511, 237] width 139 height 25
type input "25.19"
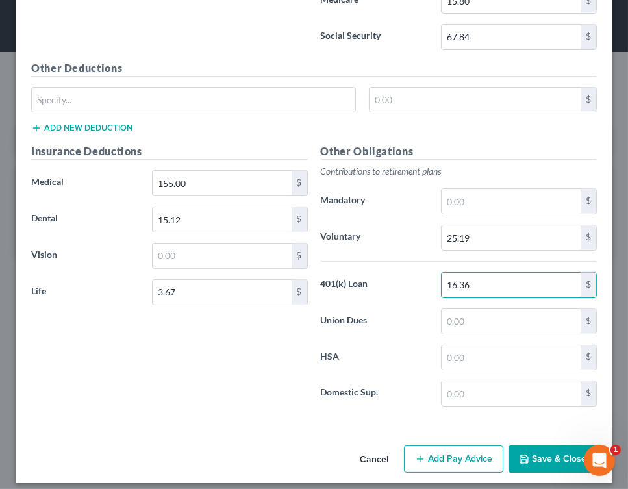
type input "16.36"
click at [439, 446] on button "Add Pay Advice" at bounding box center [453, 459] width 99 height 27
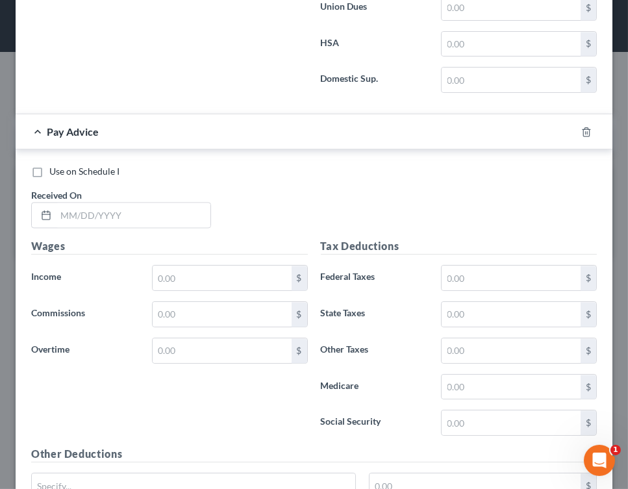
scroll to position [3181, 0]
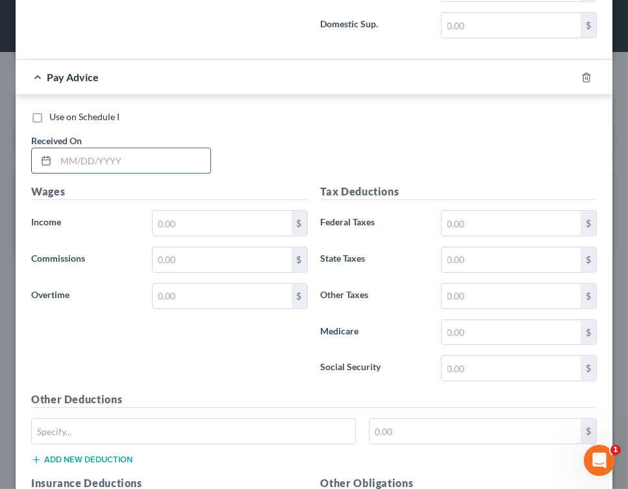
click at [120, 153] on input "text" at bounding box center [133, 160] width 155 height 25
type input "2"
click at [234, 110] on div "Use on Schedule I" at bounding box center [314, 116] width 566 height 13
click at [156, 157] on input "text" at bounding box center [133, 160] width 155 height 25
type input "[DATE]"
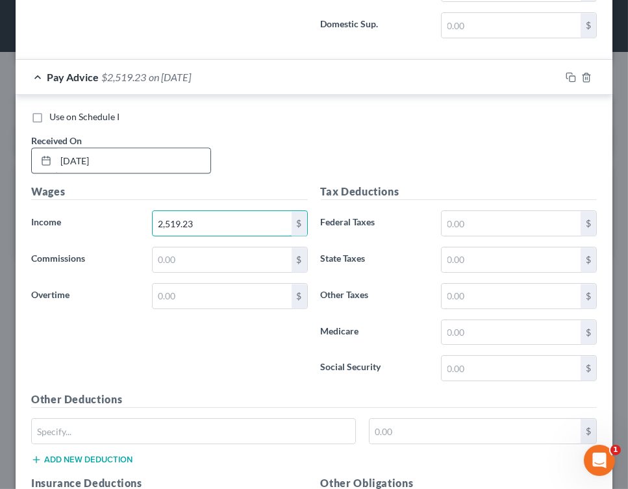
type input "2,519.23"
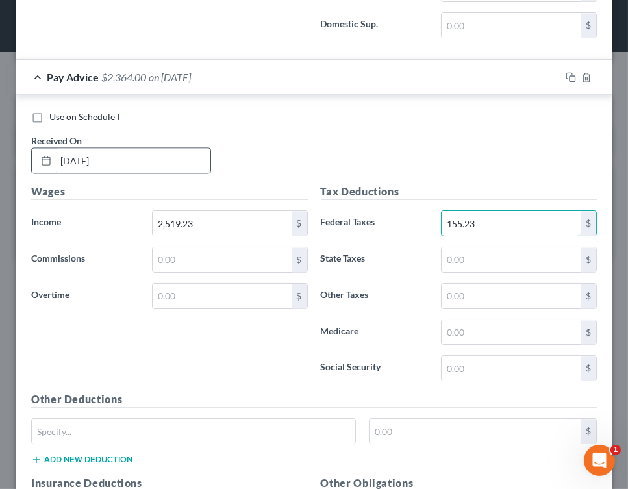
type input "155.23"
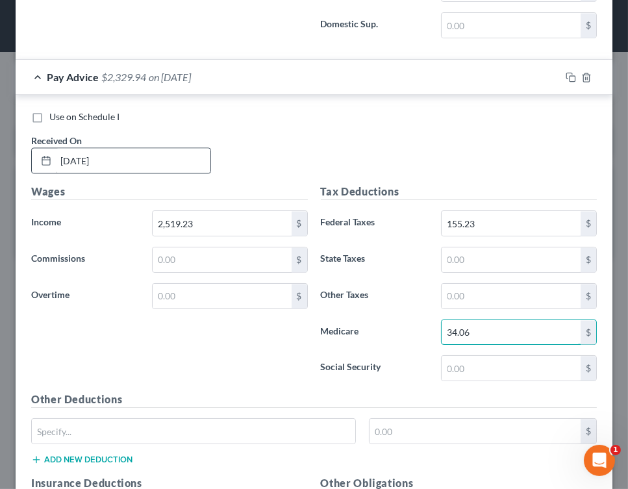
type input "34.06"
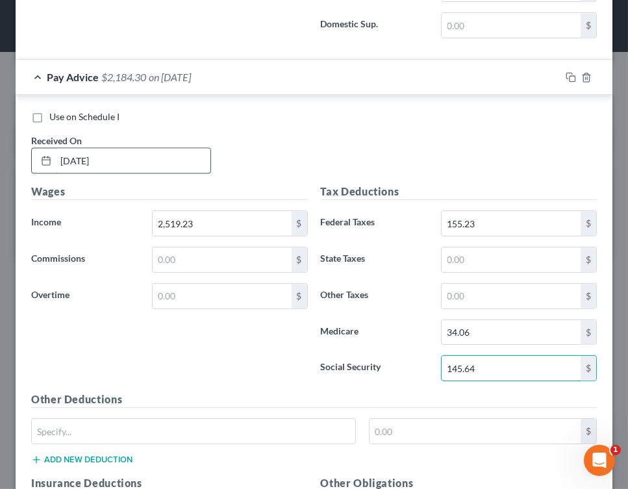
type input "145.64"
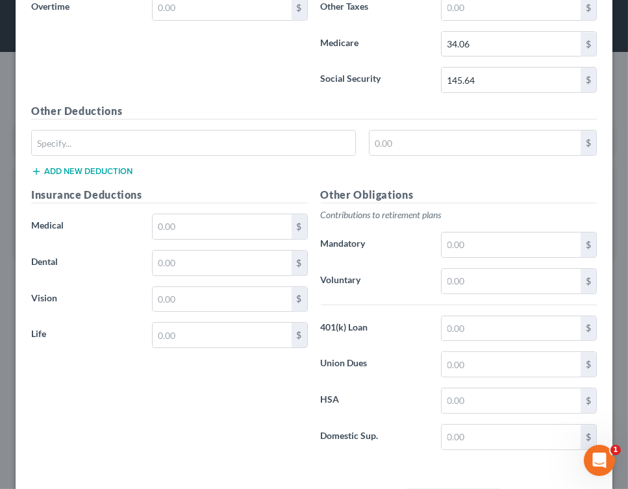
scroll to position [3511, 0]
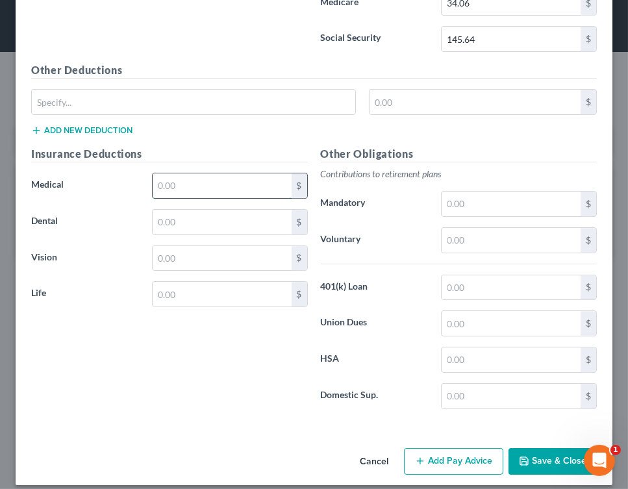
click at [195, 178] on input "text" at bounding box center [222, 185] width 139 height 25
type input "155.00"
type input "15.12"
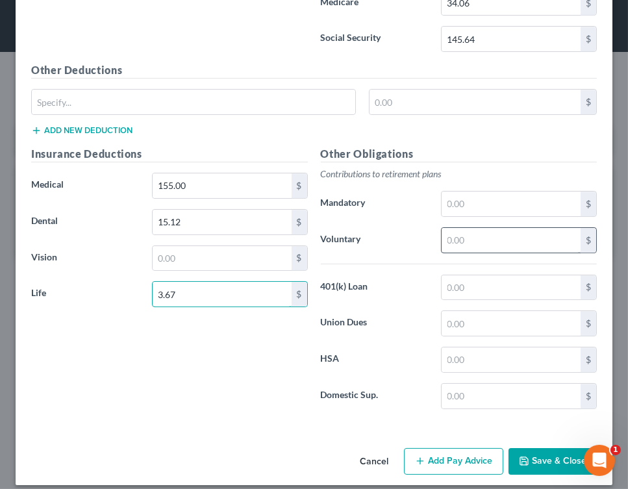
type input "3.67"
click at [459, 236] on input "text" at bounding box center [511, 240] width 139 height 25
type input "50.38"
click at [449, 277] on input "text" at bounding box center [511, 287] width 139 height 25
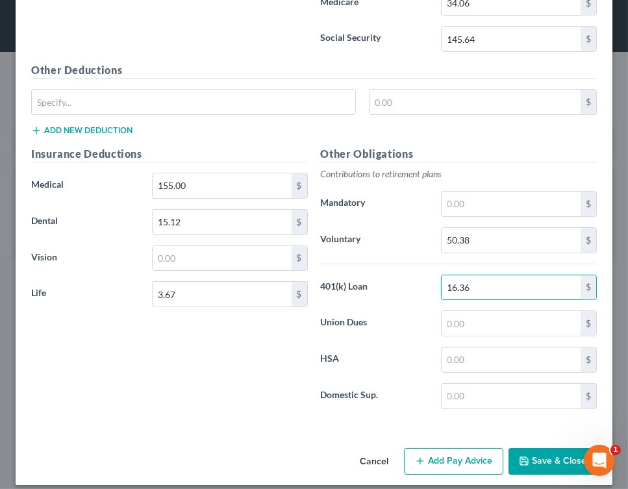
type input "16.36"
click at [455, 453] on button "Add Pay Advice" at bounding box center [453, 461] width 99 height 27
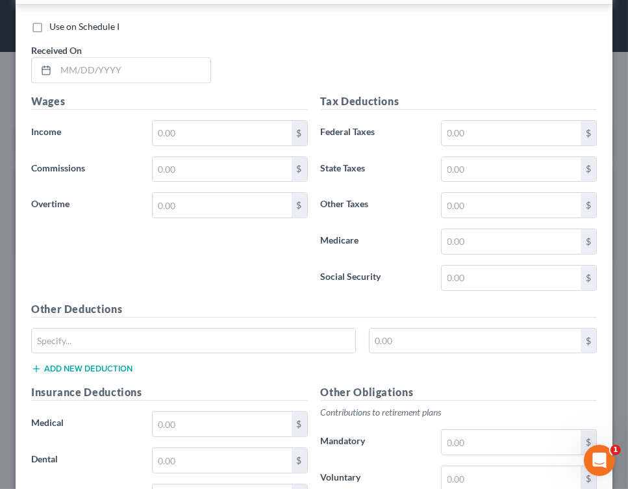
scroll to position [3978, 0]
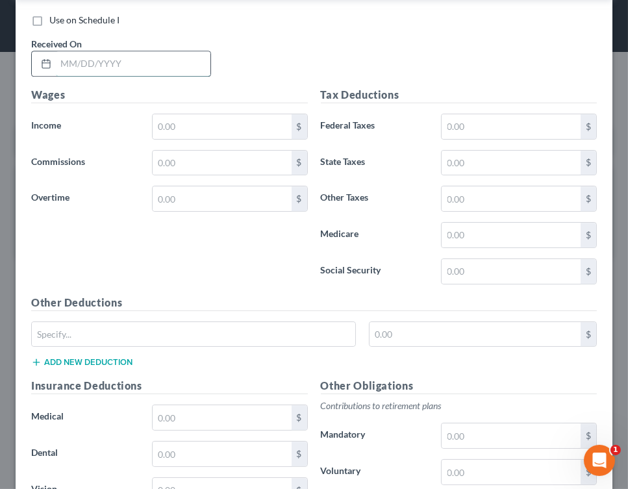
click at [168, 52] on input "text" at bounding box center [133, 63] width 155 height 25
type input "[DATE]"
type input "2,519.23"
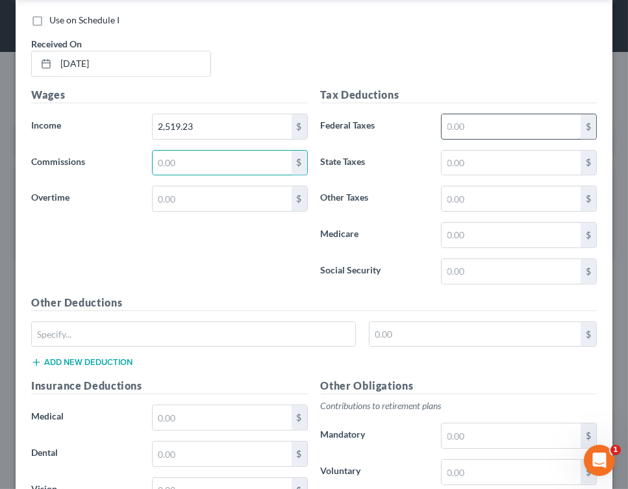
click at [468, 121] on input "text" at bounding box center [511, 126] width 139 height 25
type input "155.23"
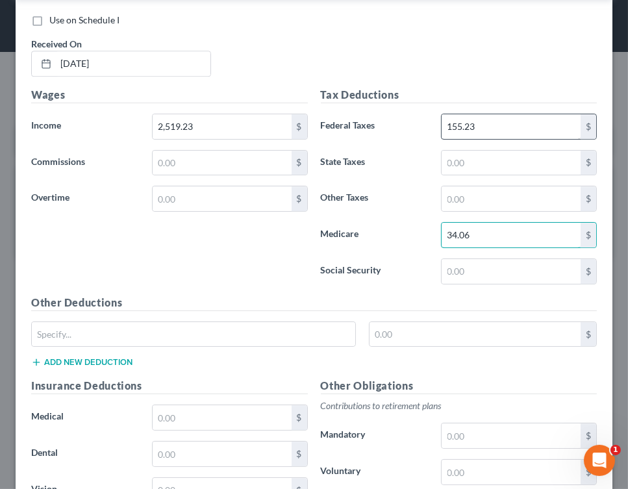
type input "34.06"
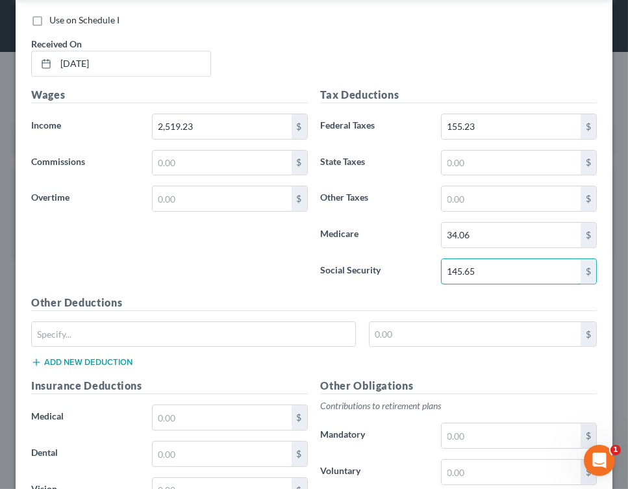
type input "145.65"
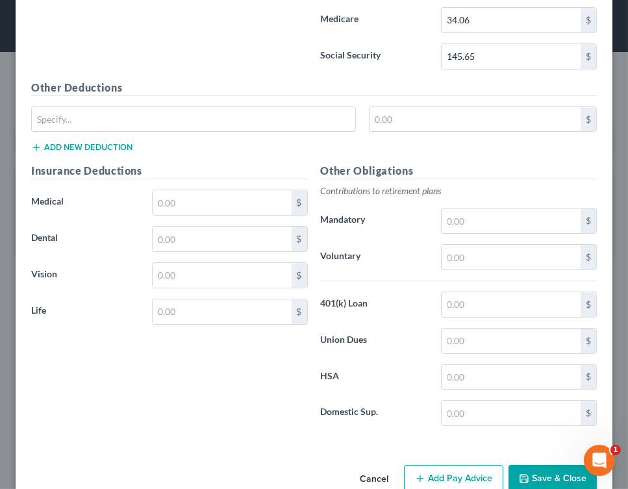
scroll to position [4208, 0]
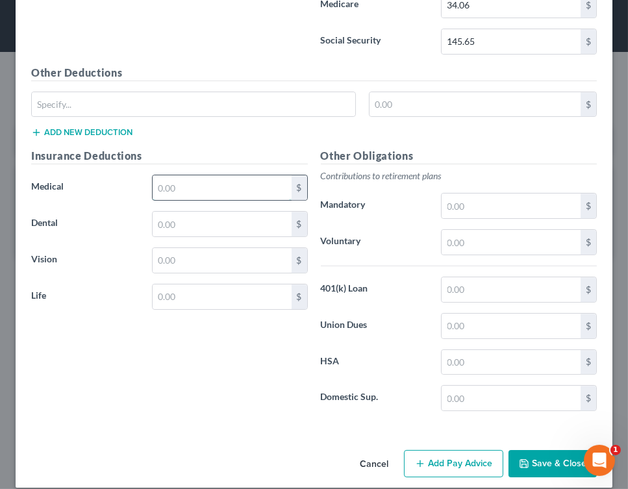
click at [227, 179] on input "text" at bounding box center [222, 187] width 139 height 25
type input "155.00"
type input "15.12"
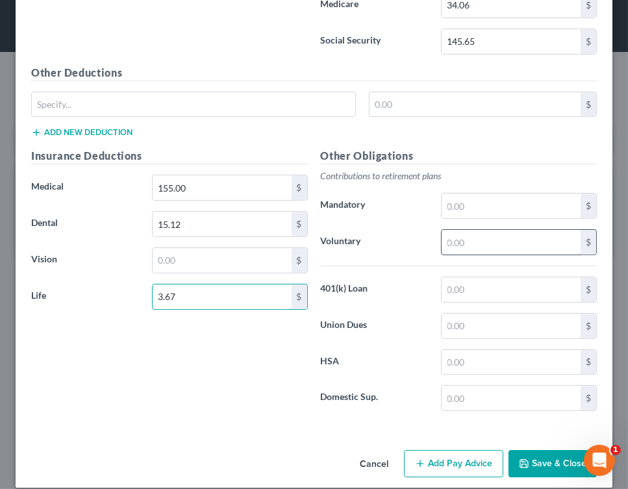
type input "3.67"
click at [470, 232] on input "text" at bounding box center [511, 242] width 139 height 25
type input "50.38"
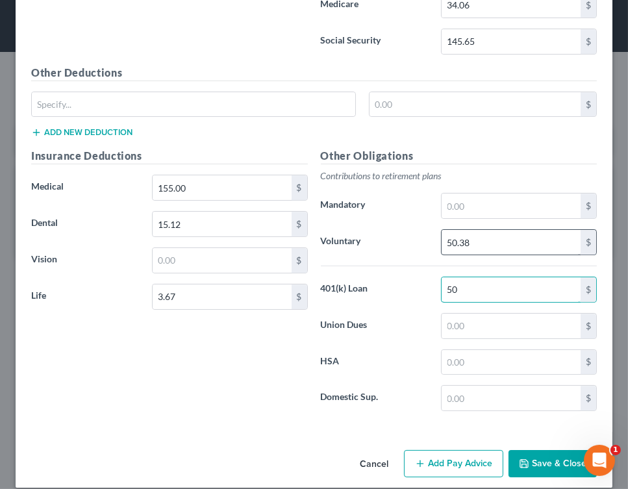
type input "5"
type input "16.36"
click at [446, 450] on button "Add Pay Advice" at bounding box center [453, 463] width 99 height 27
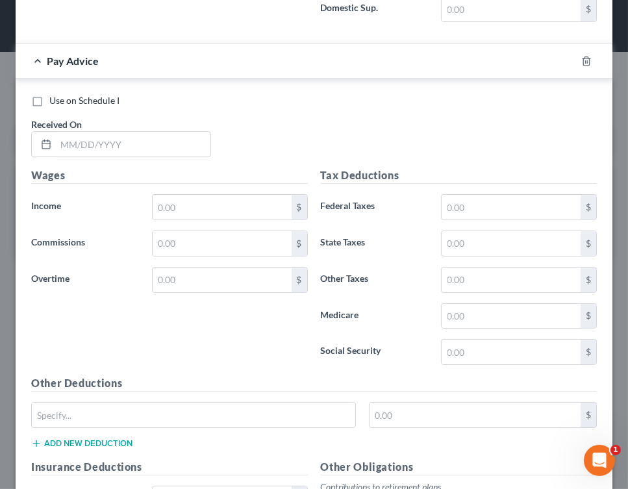
scroll to position [4610, 0]
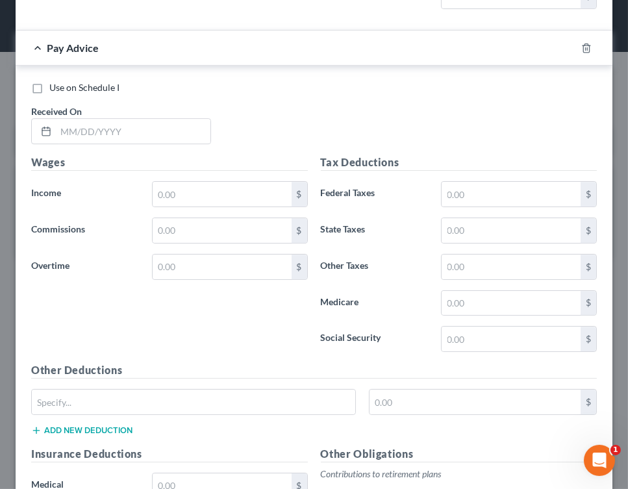
click at [239, 102] on div "Use on Schedule I Received On *" at bounding box center [314, 117] width 579 height 73
click at [192, 119] on input "text" at bounding box center [133, 131] width 155 height 25
type input "[DATE]"
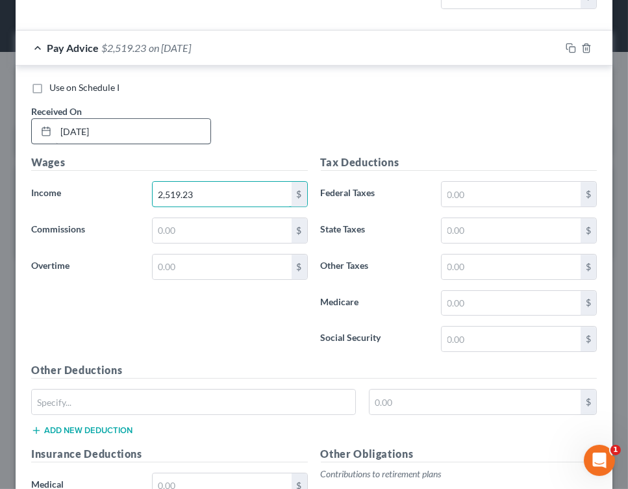
type input "2,519.23"
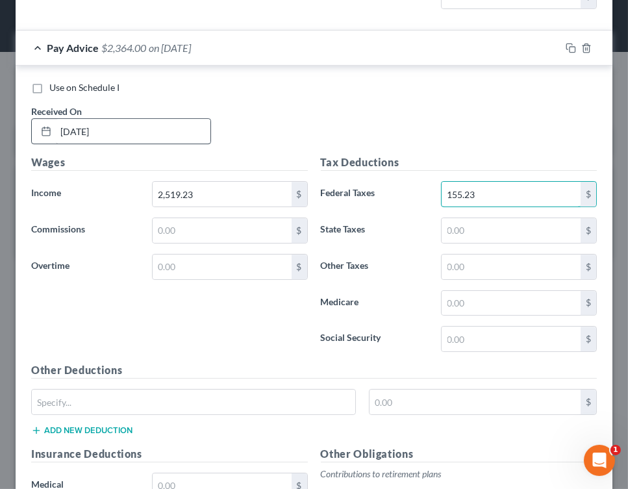
type input "155.23"
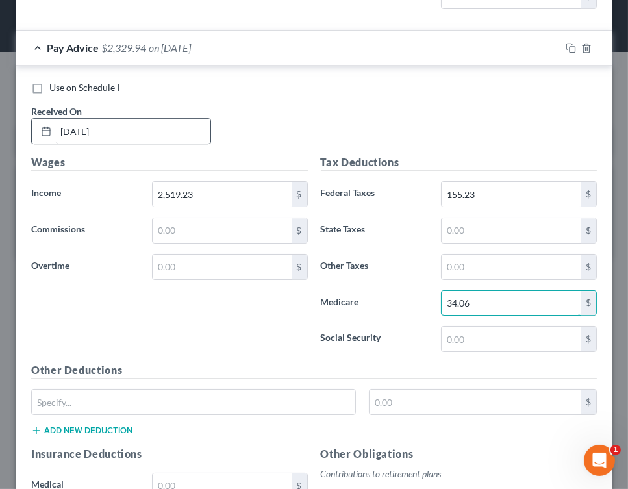
type input "34.06"
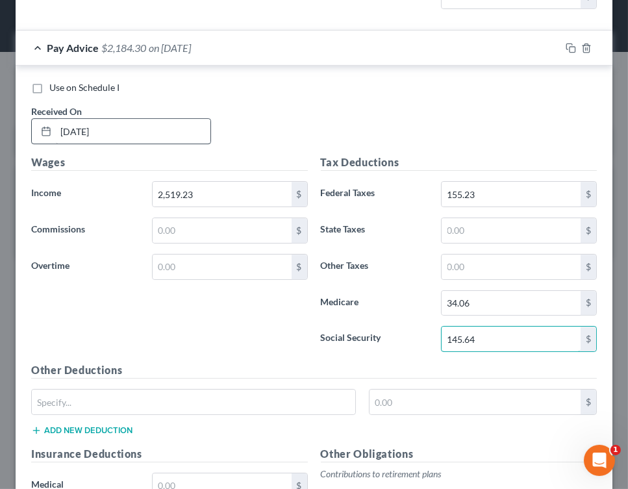
type input "145.64"
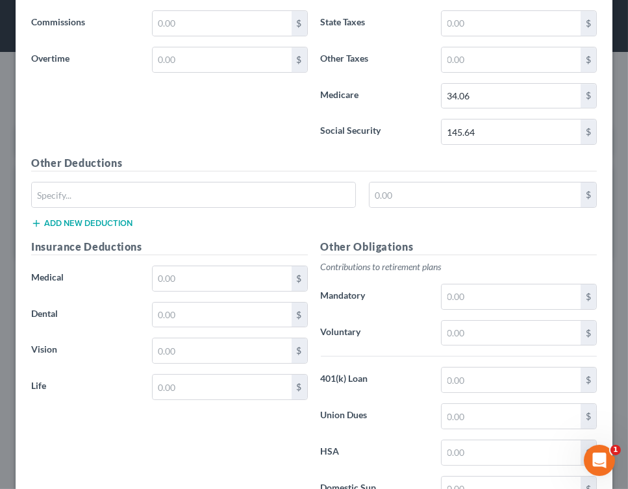
scroll to position [4905, 0]
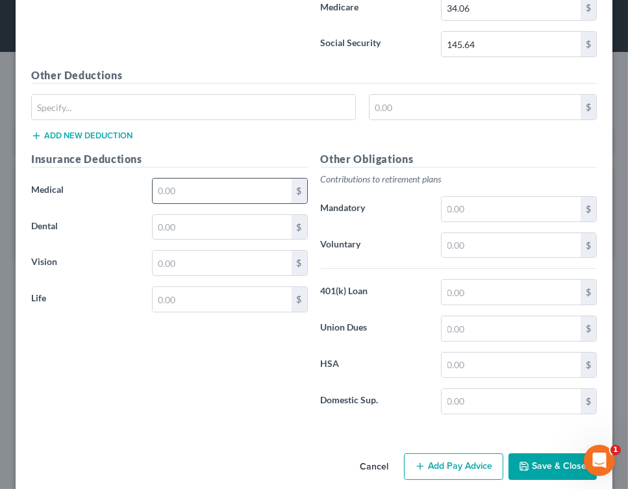
click at [171, 179] on input "text" at bounding box center [222, 191] width 139 height 25
type input "155.00"
type input "15.12"
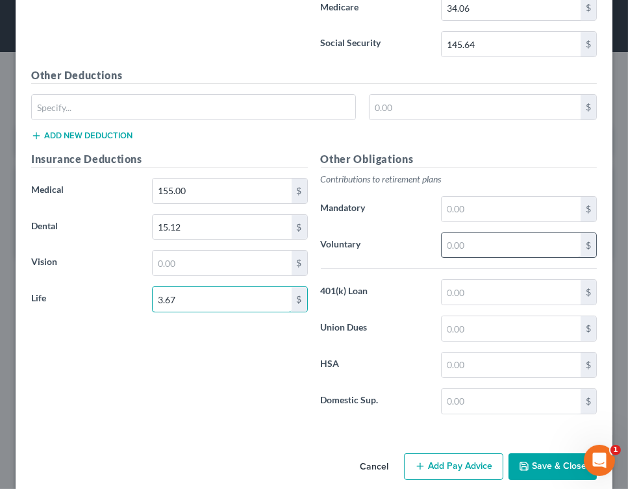
type input "3.67"
click at [504, 233] on input "text" at bounding box center [511, 245] width 139 height 25
type input "50.38"
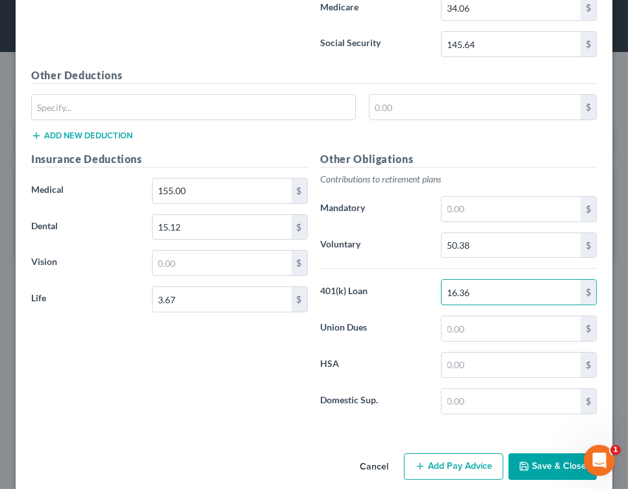
type input "16.36"
click at [453, 455] on button "Add Pay Advice" at bounding box center [453, 466] width 99 height 27
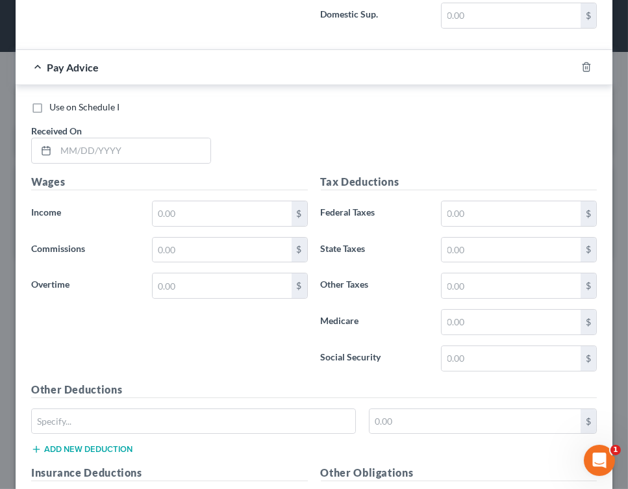
scroll to position [5329, 0]
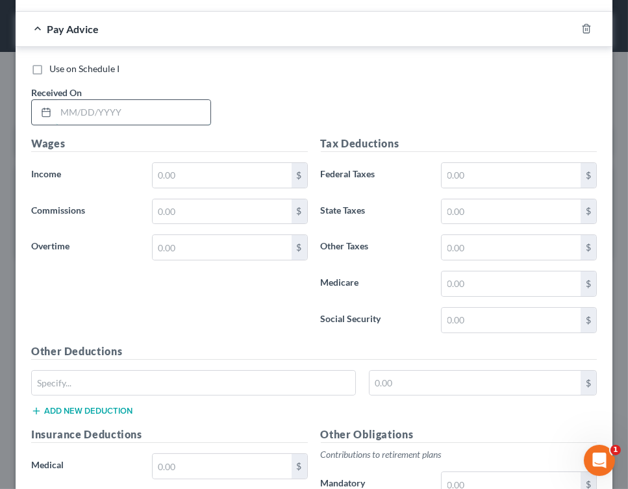
click at [187, 100] on input "text" at bounding box center [133, 112] width 155 height 25
type input "[DATE]"
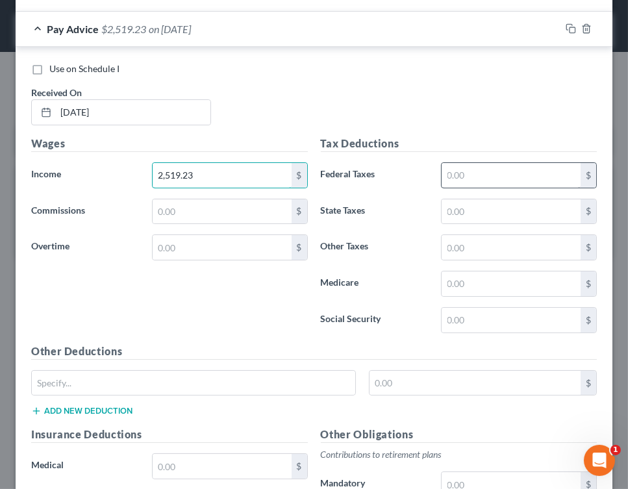
type input "2,519.23"
click at [459, 163] on input "text" at bounding box center [511, 175] width 139 height 25
type input "155.23"
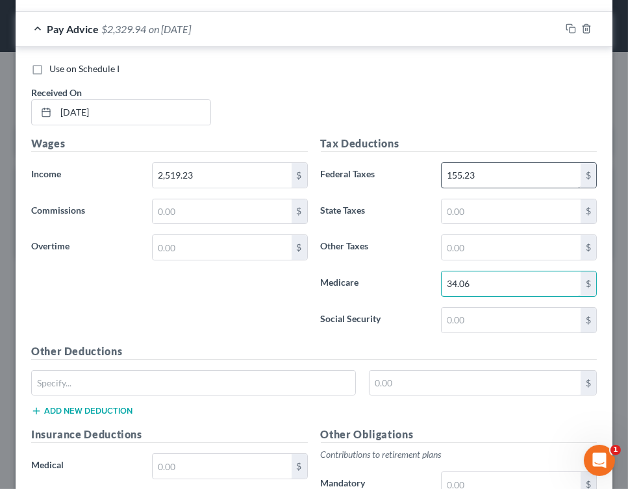
type input "34.06"
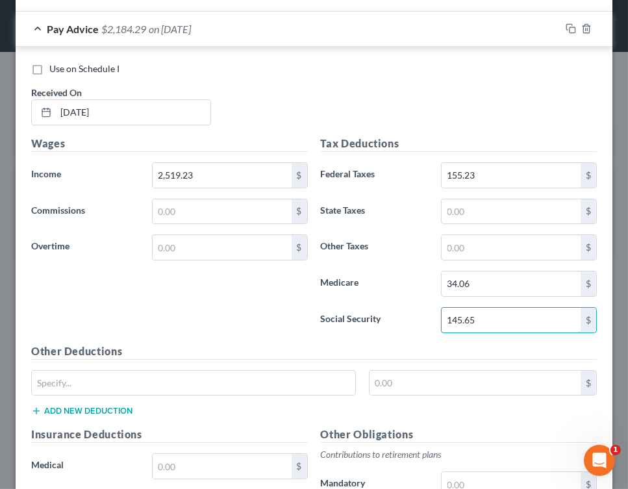
type input "145.65"
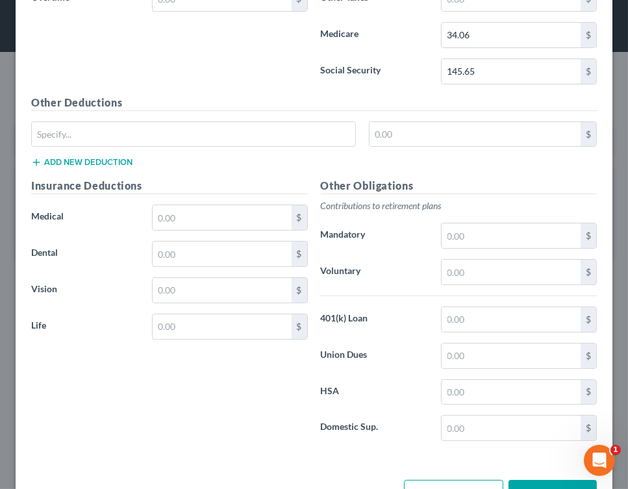
scroll to position [5601, 0]
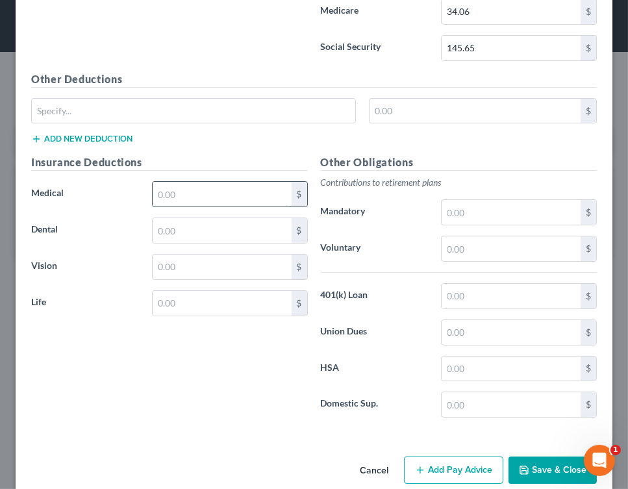
click at [194, 183] on input "text" at bounding box center [222, 194] width 139 height 25
type input "155.23"
type input "15.12"
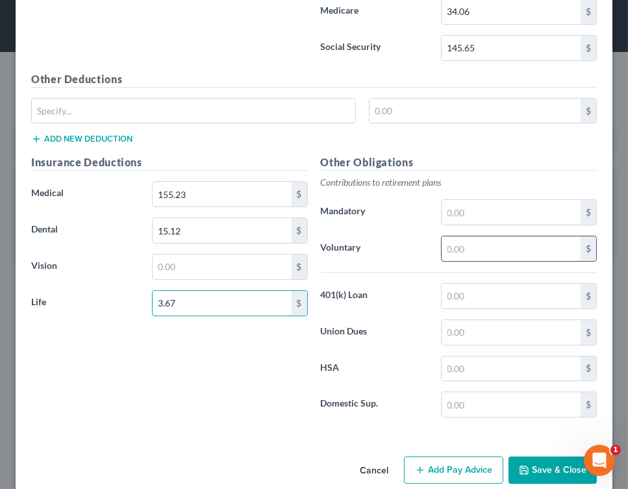
type input "3.67"
click at [475, 236] on input "text" at bounding box center [511, 248] width 139 height 25
type input "50.38"
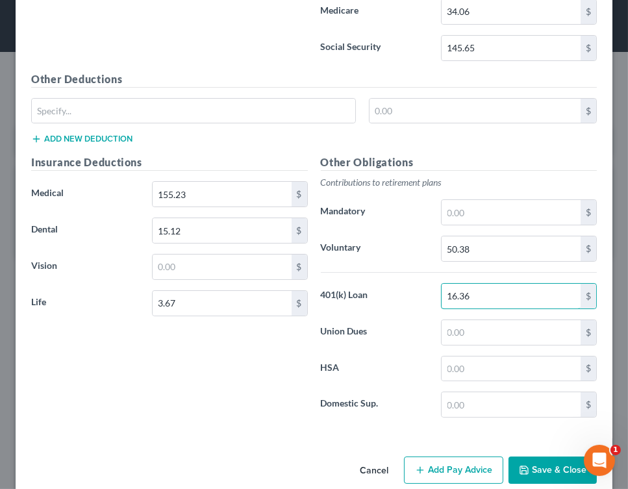
type input "16.36"
click at [439, 457] on button "Add Pay Advice" at bounding box center [453, 470] width 99 height 27
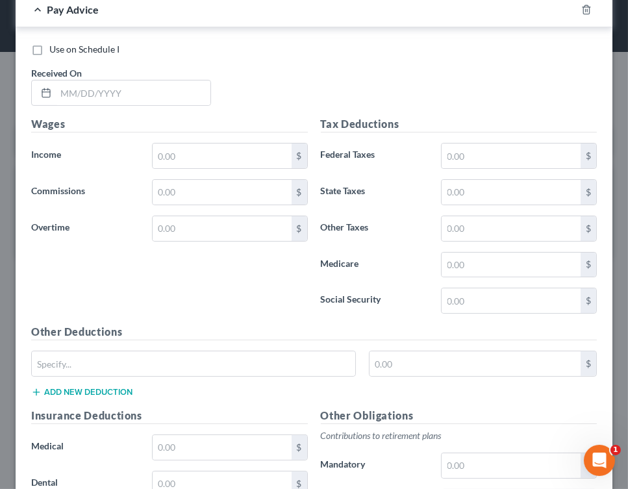
scroll to position [6074, 0]
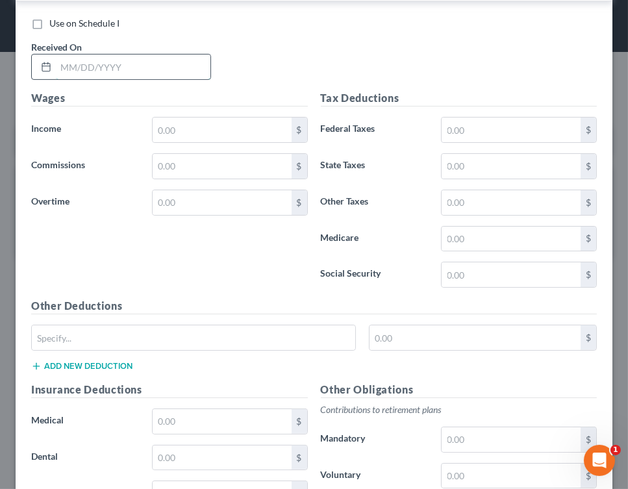
click at [165, 55] on input "text" at bounding box center [133, 67] width 155 height 25
type input "[DATE]"
type input "2,519.23"
type input "155.23"
type input "34.06"
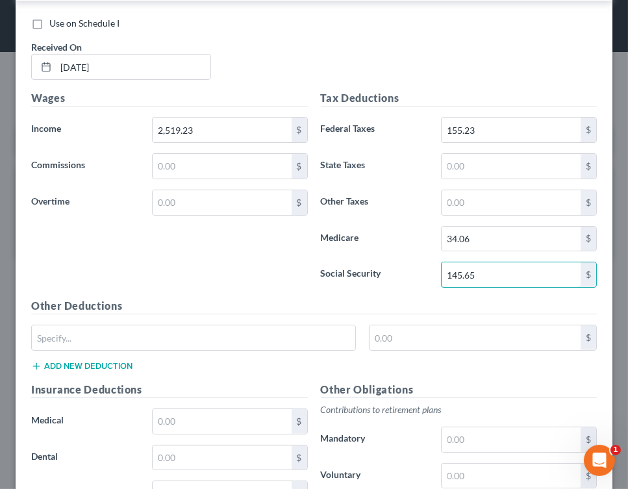
type input "145.65"
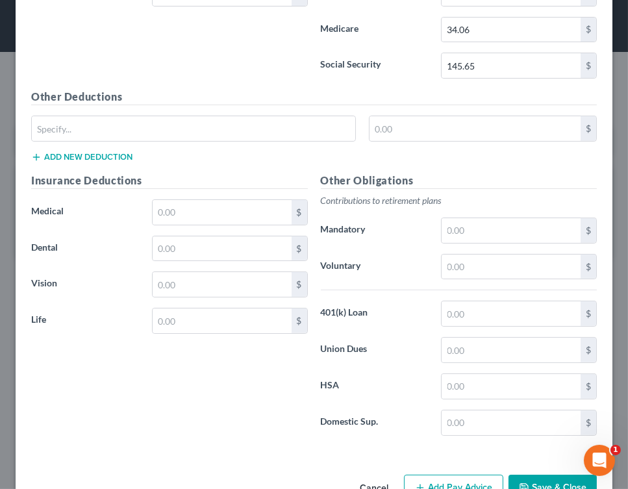
scroll to position [6300, 0]
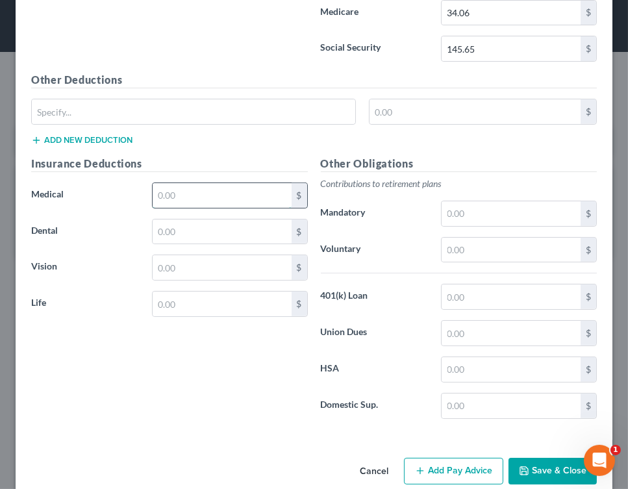
click at [221, 183] on input "text" at bounding box center [222, 195] width 139 height 25
type input "155.00"
type input "15.12"
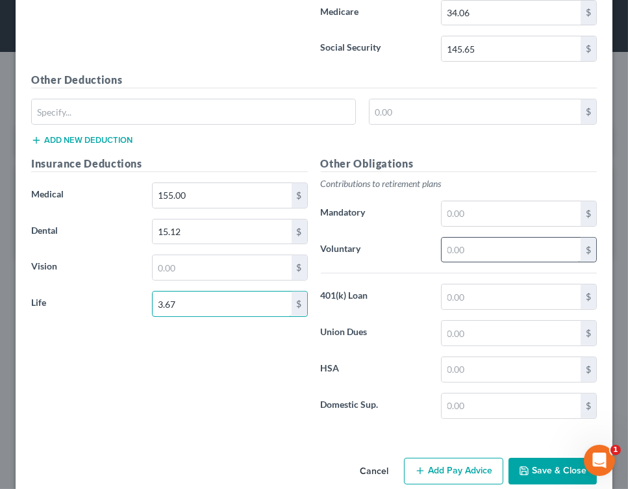
type input "3.67"
click at [472, 238] on input "text" at bounding box center [511, 250] width 139 height 25
type input "50.38"
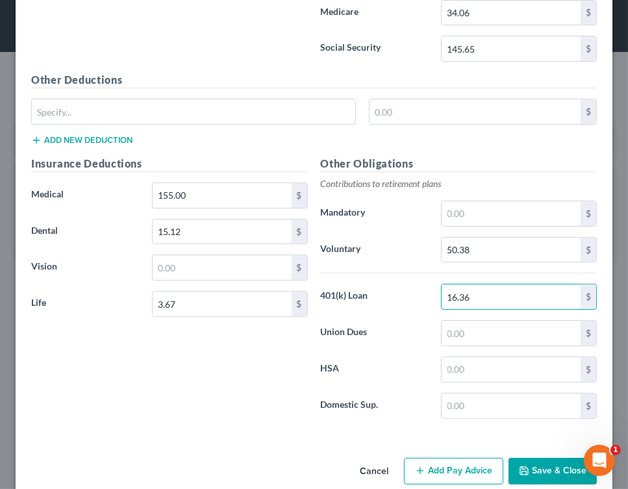
type input "16.36"
click at [431, 458] on button "Add Pay Advice" at bounding box center [453, 471] width 99 height 27
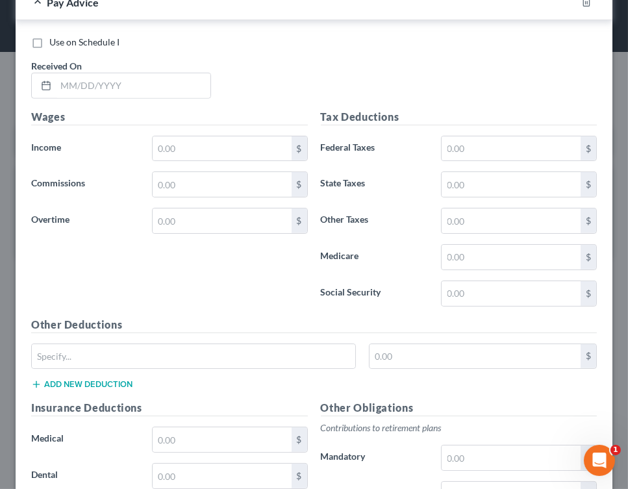
scroll to position [6774, 0]
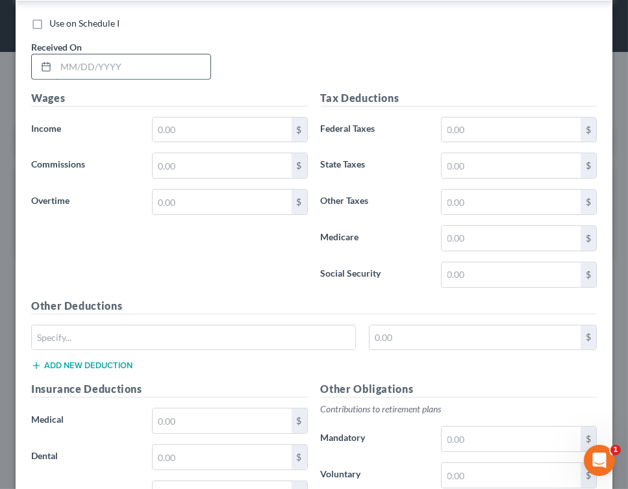
click at [177, 55] on input "text" at bounding box center [133, 67] width 155 height 25
type input "[DATE]"
type input "2,519.23"
type input "155.00"
type input "34.07"
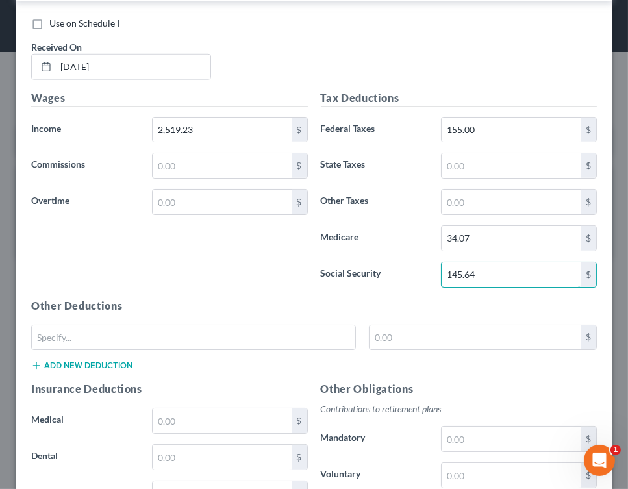
type input "145.64"
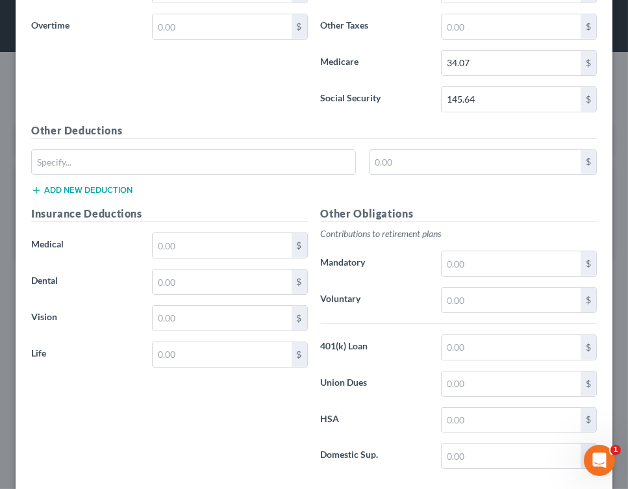
scroll to position [6977, 0]
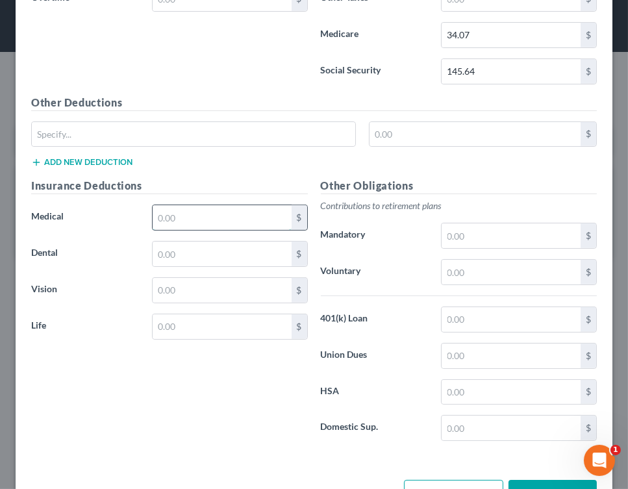
click at [241, 205] on input "text" at bounding box center [222, 217] width 139 height 25
type input "155.00"
type input "15.12"
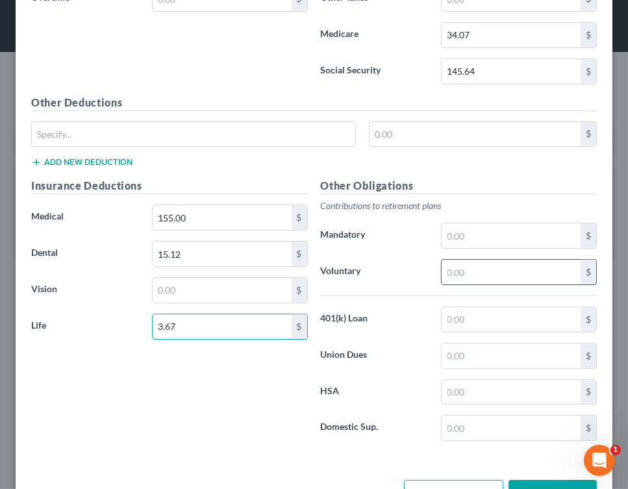
type input "3.67"
click at [459, 260] on input "text" at bounding box center [511, 272] width 139 height 25
type input "50.38"
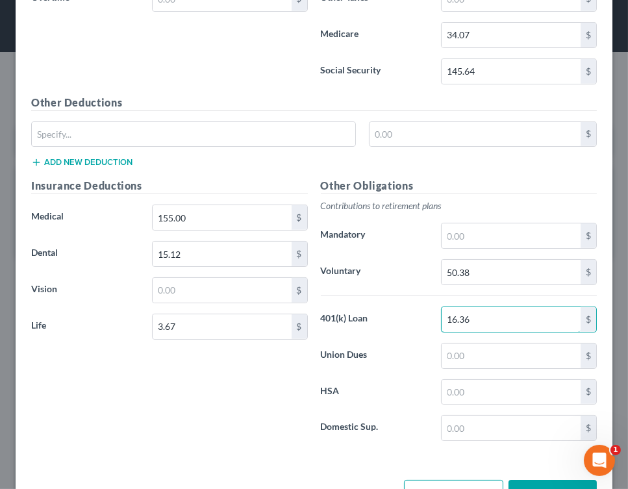
type input "16.36"
click at [447, 480] on button "Add Pay Advice" at bounding box center [453, 493] width 99 height 27
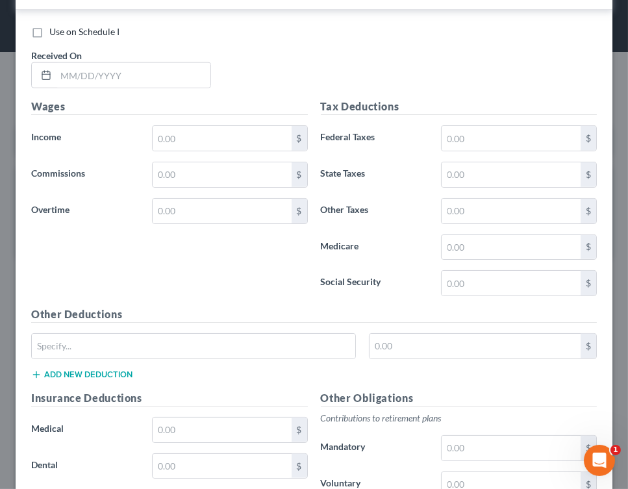
scroll to position [7476, 0]
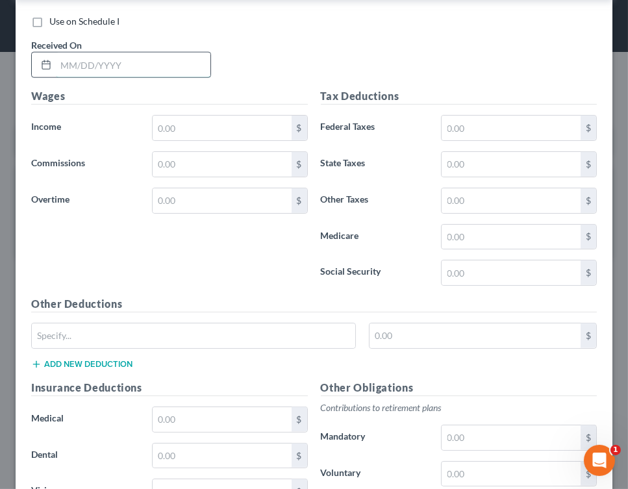
click at [171, 53] on input "text" at bounding box center [133, 65] width 155 height 25
type input "[DATE]"
type input "2,519.23"
type input "155.23"
type input "34.06"
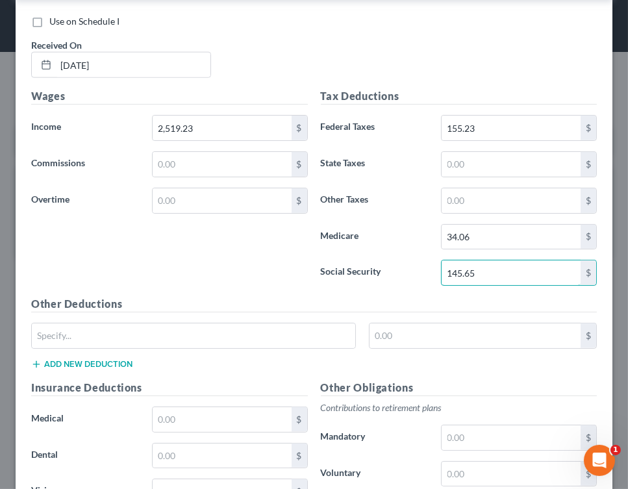
type input "145.65"
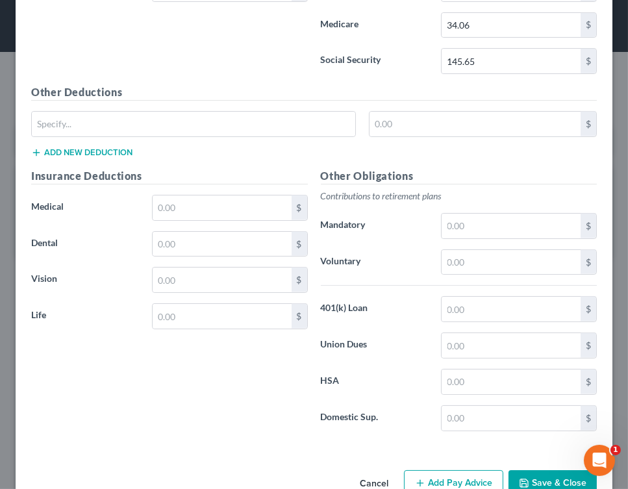
scroll to position [7695, 0]
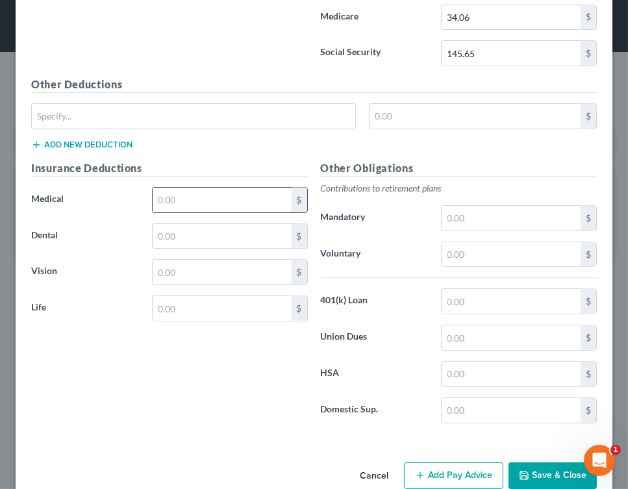
click at [266, 188] on input "text" at bounding box center [222, 200] width 139 height 25
type input "155.00"
type input "15.12"
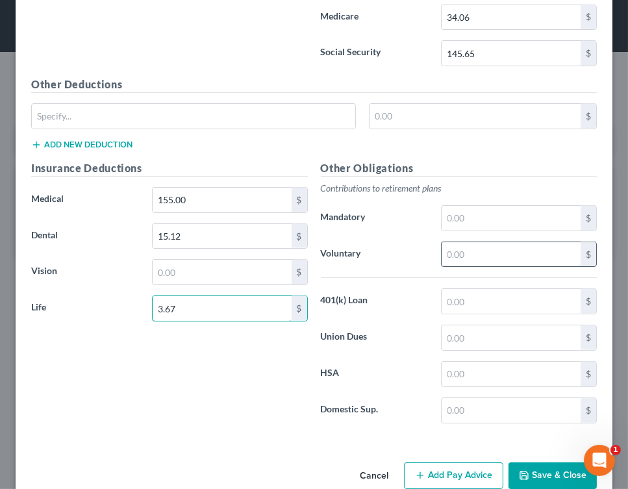
type input "3.67"
click at [448, 242] on input "text" at bounding box center [511, 254] width 139 height 25
type input "50.38"
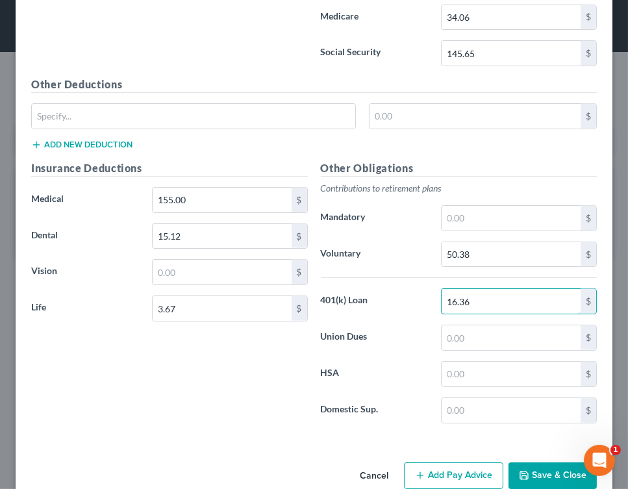
type input "16.36"
click at [436, 462] on button "Add Pay Advice" at bounding box center [453, 475] width 99 height 27
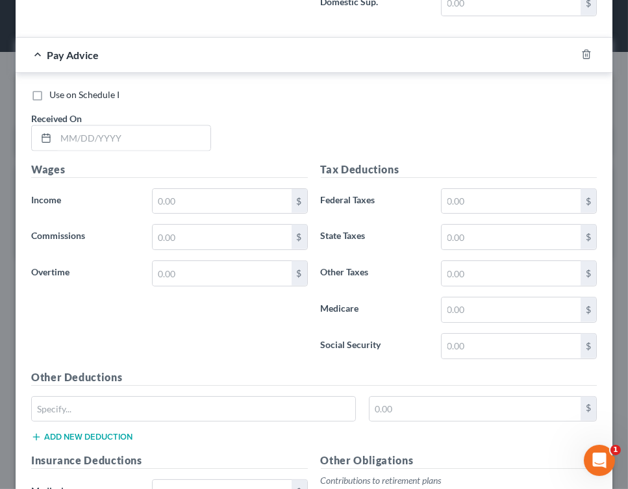
scroll to position [8147, 0]
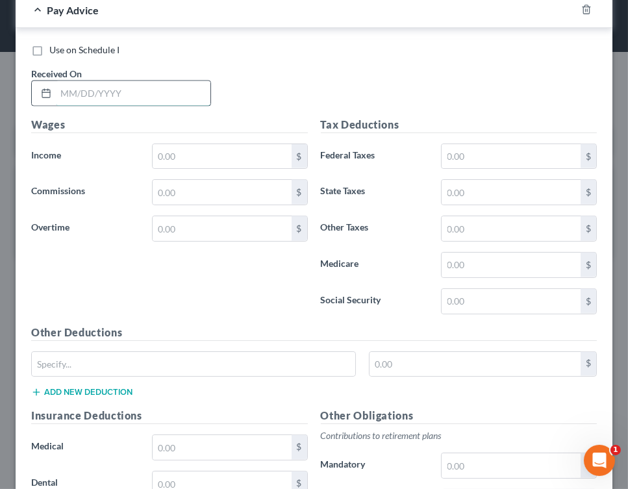
click at [182, 81] on input "text" at bounding box center [133, 93] width 155 height 25
type input "[DATE]"
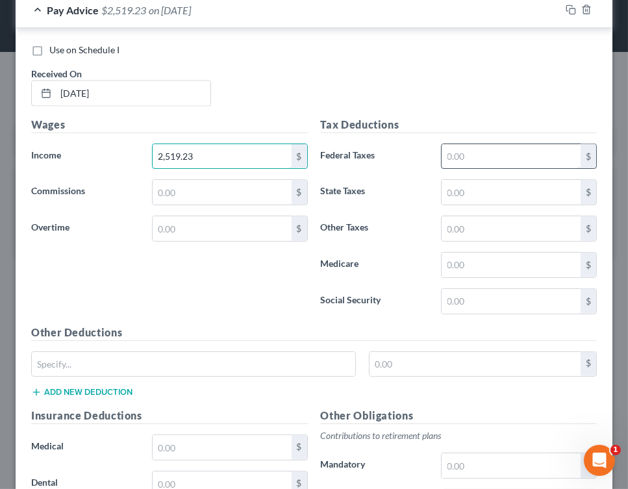
type input "2,519.23"
click at [475, 144] on input "text" at bounding box center [511, 156] width 139 height 25
type input "155.23"
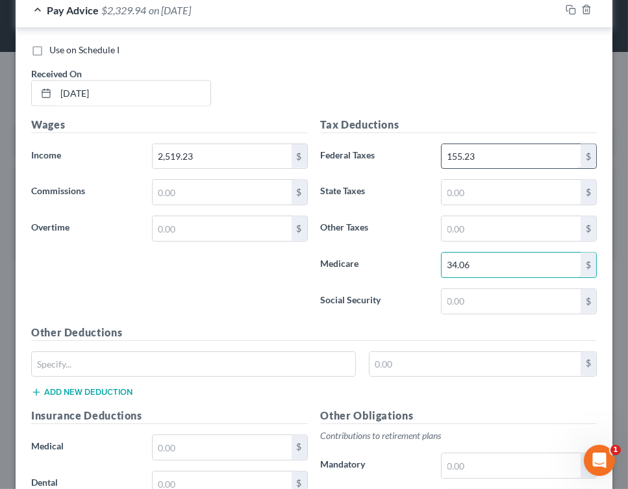
type input "34.06"
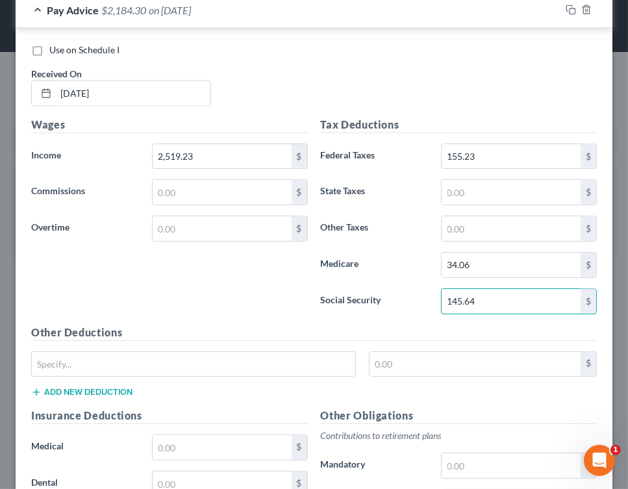
type input "145.64"
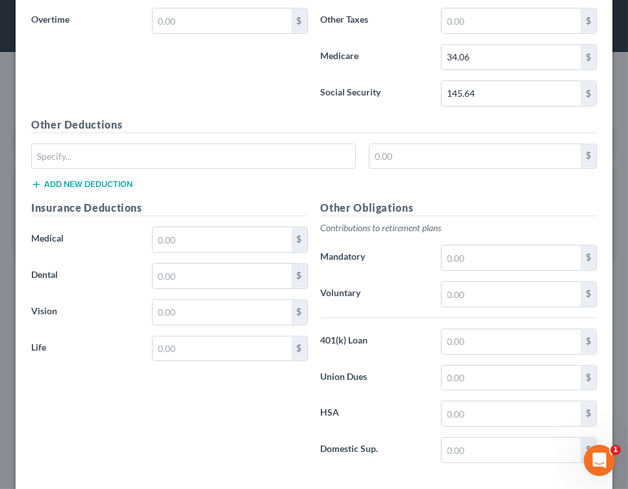
scroll to position [8365, 0]
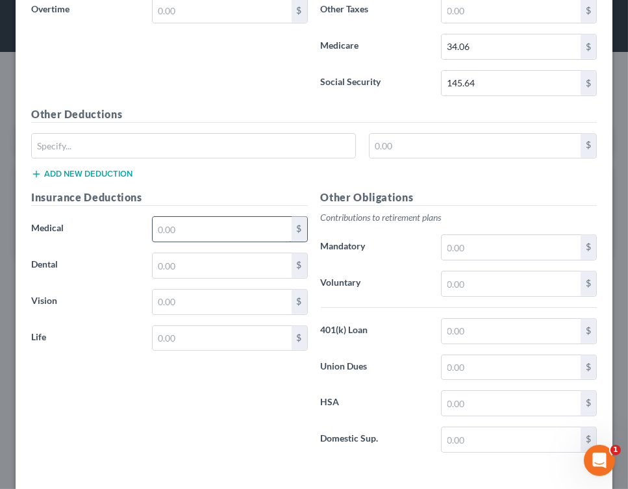
click at [261, 217] on input "text" at bounding box center [222, 229] width 139 height 25
type input "155.00"
type input "15.12"
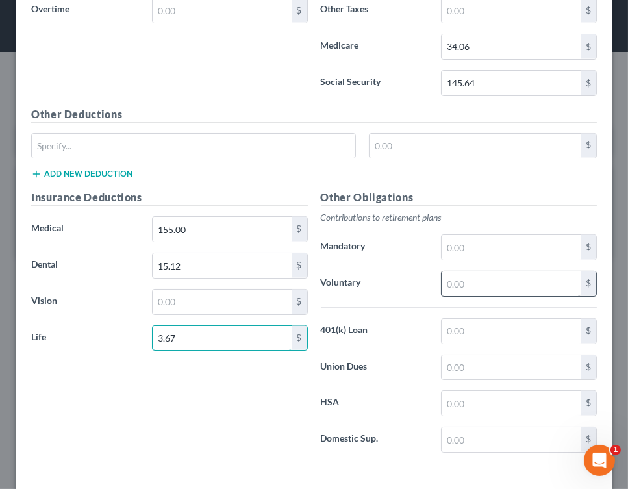
type input "3.67"
click at [468, 271] on input "text" at bounding box center [511, 283] width 139 height 25
type input "50.37"
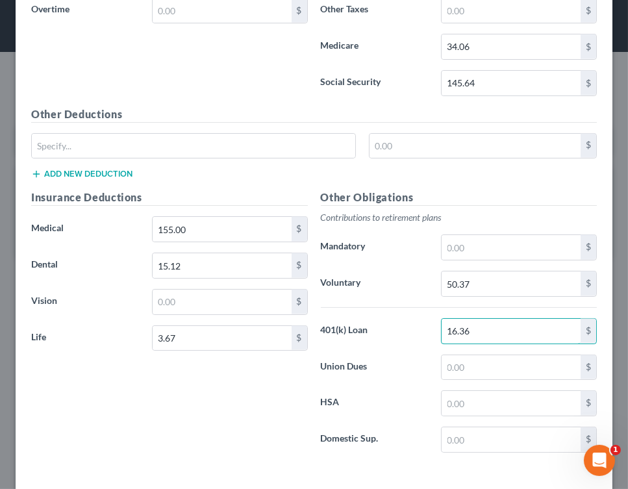
type input "16.36"
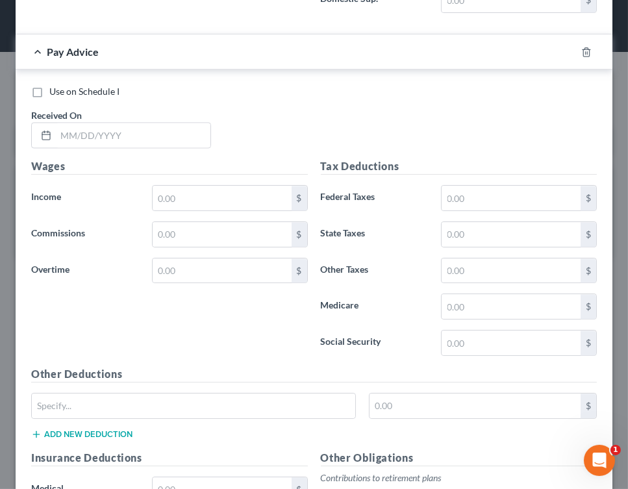
scroll to position [8818, 0]
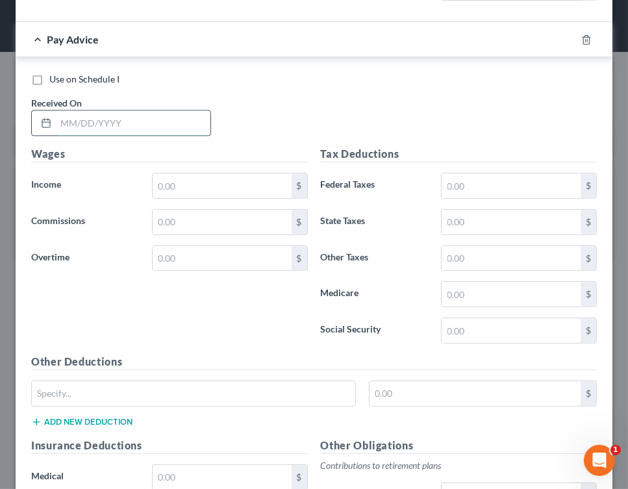
click at [181, 110] on input "text" at bounding box center [133, 122] width 155 height 25
type input "[DATE]"
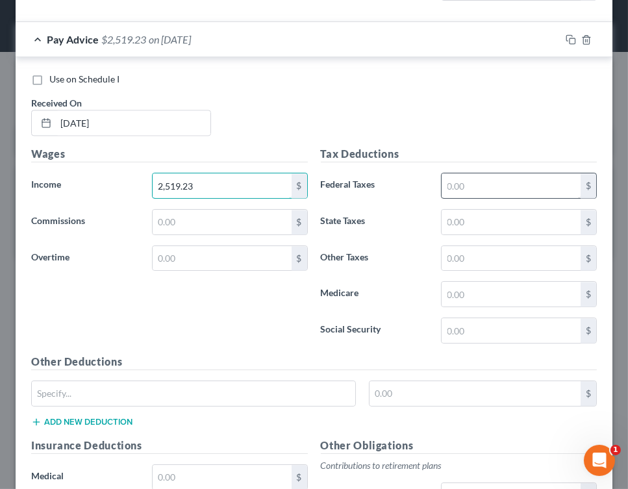
type input "2,519.23"
click at [451, 173] on input "text" at bounding box center [511, 185] width 139 height 25
type input "155.23"
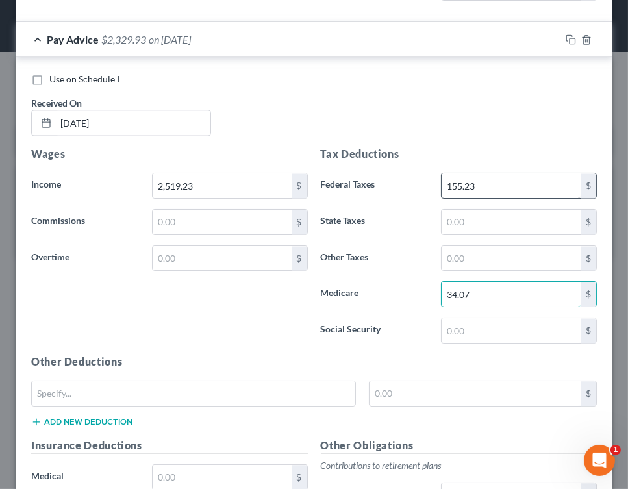
type input "34.07"
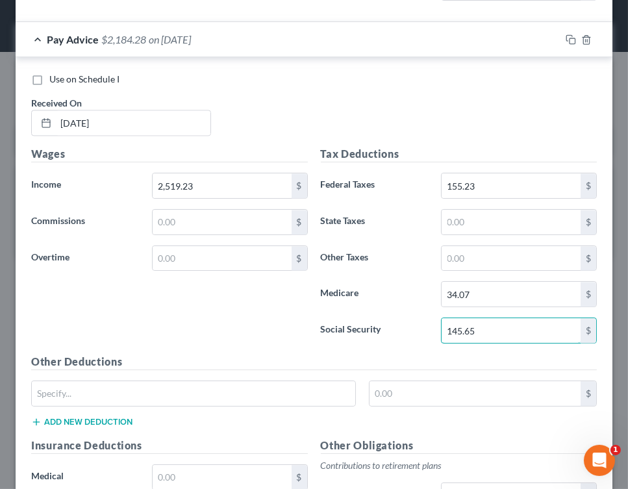
type input "145.65"
drag, startPoint x: 621, startPoint y: 451, endPoint x: 625, endPoint y: 470, distance: 19.2
click at [625, 470] on body "Home New Case Client Portal DebtorCC Law Office of [PERSON_NAME] [EMAIL_ADDRESS…" at bounding box center [314, 244] width 628 height 489
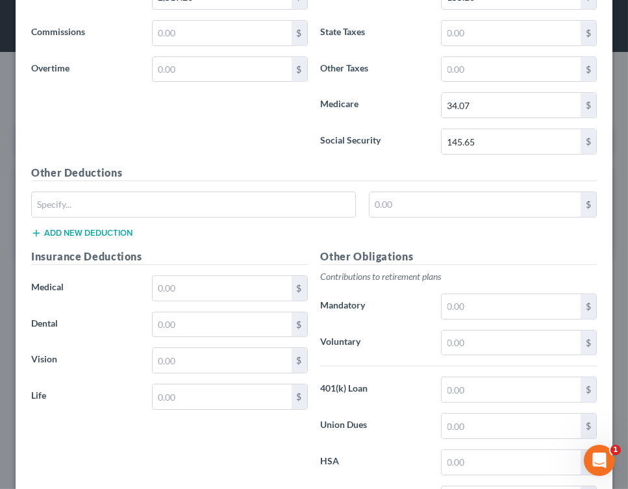
scroll to position [9090, 0]
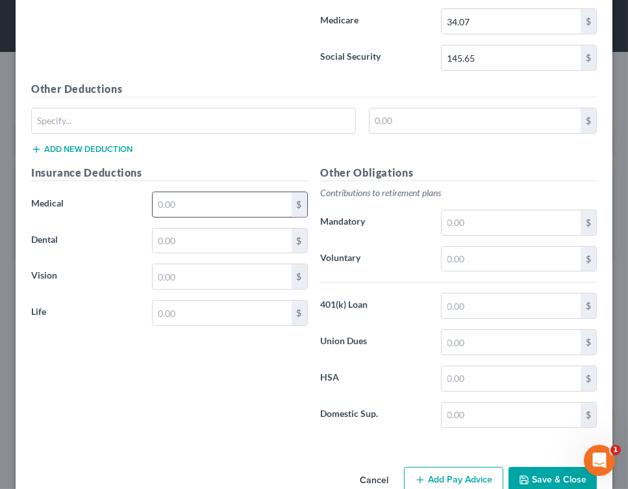
click at [247, 192] on input "text" at bounding box center [222, 204] width 139 height 25
type input "155.00"
type input "15.13"
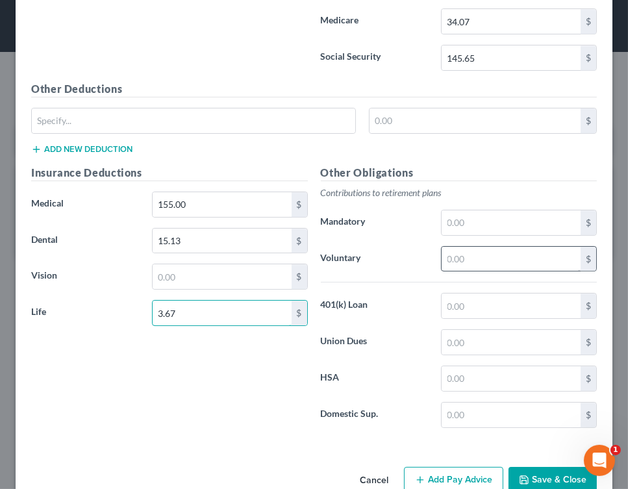
type input "3.67"
click at [462, 247] on input "text" at bounding box center [511, 259] width 139 height 25
type input "50.37"
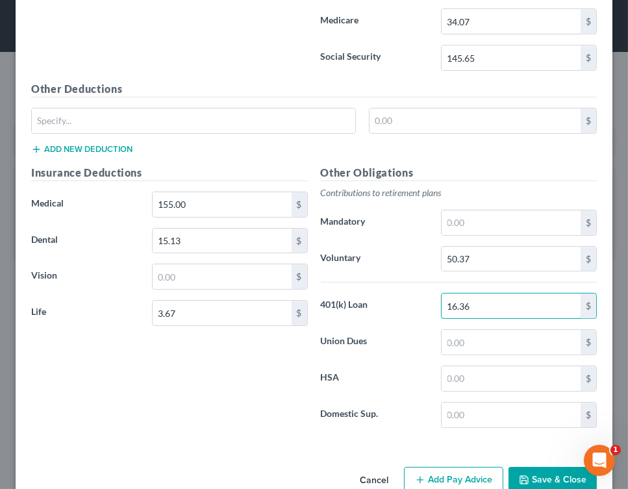
type input "16.36"
click at [447, 467] on button "Add Pay Advice" at bounding box center [453, 480] width 99 height 27
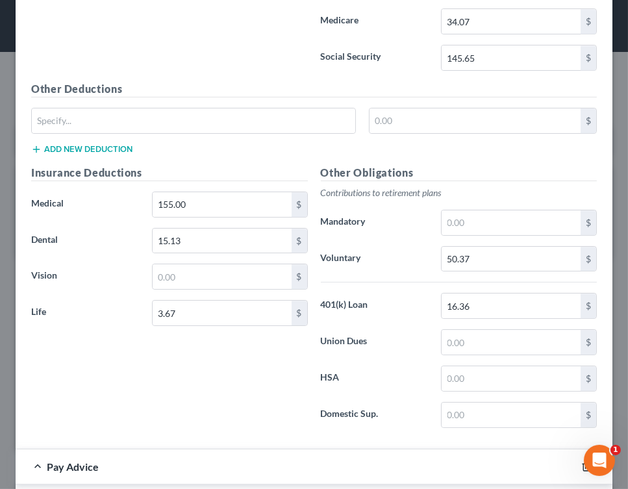
click at [581, 461] on icon "button" at bounding box center [586, 466] width 10 height 10
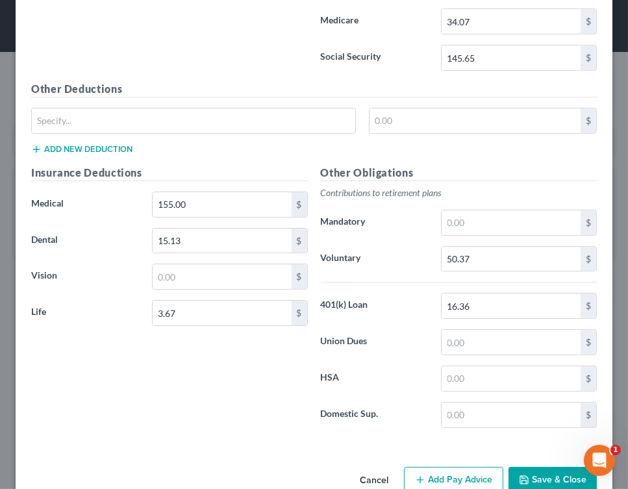
click at [564, 467] on button "Save & Close" at bounding box center [553, 480] width 88 height 27
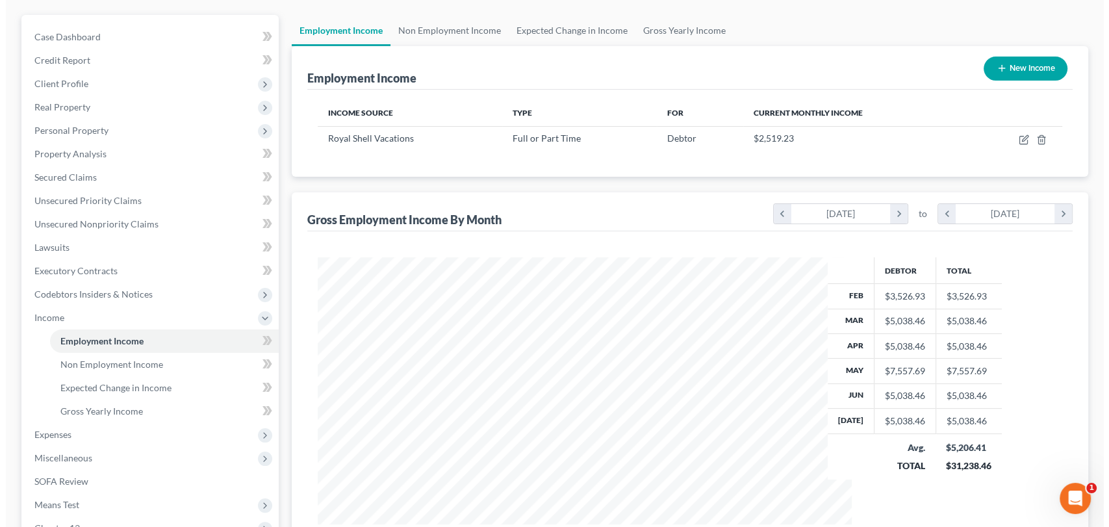
scroll to position [649260, 649042]
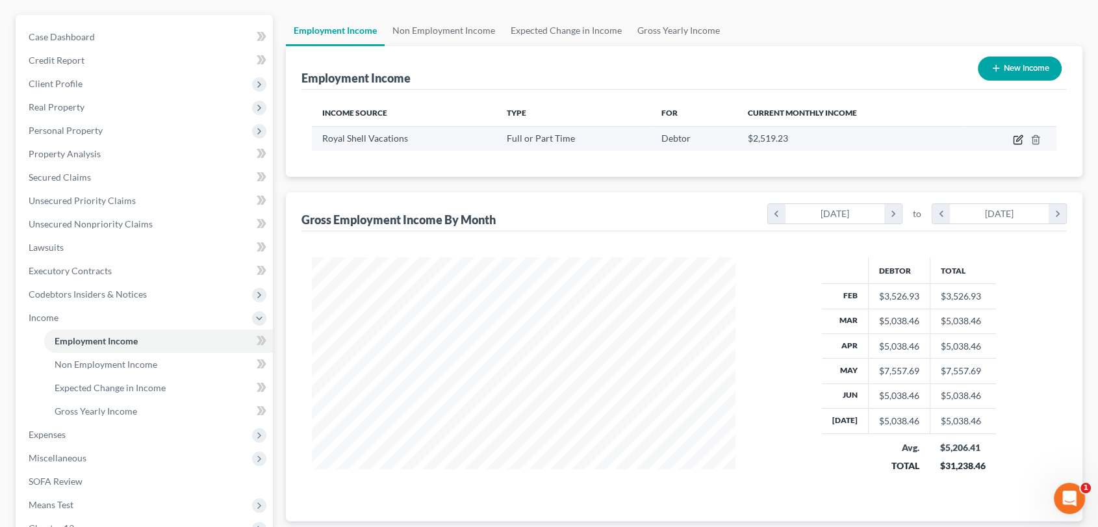
click at [627, 137] on icon "button" at bounding box center [1019, 138] width 6 height 6
select select "0"
select select "9"
select select "0"
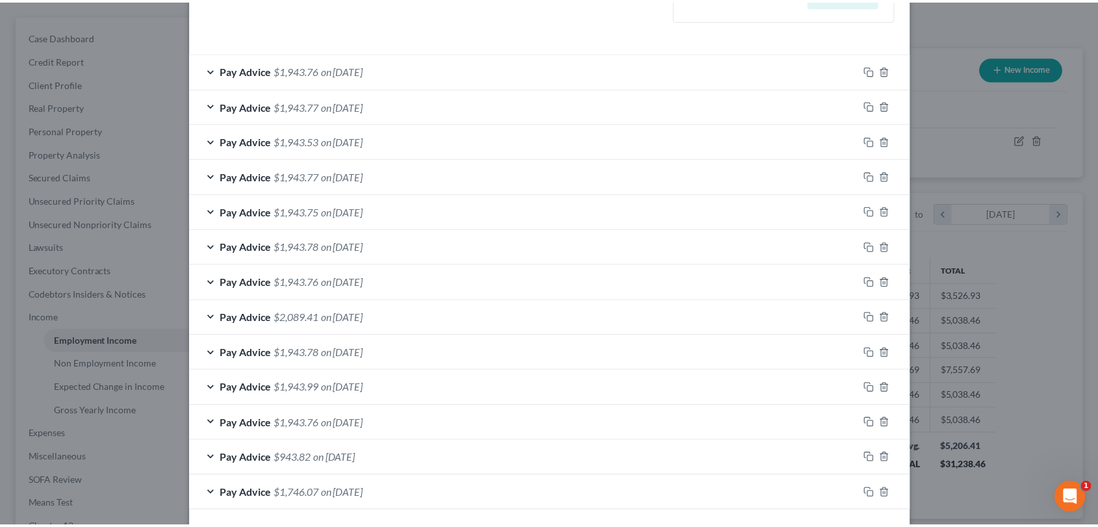
scroll to position [438, 0]
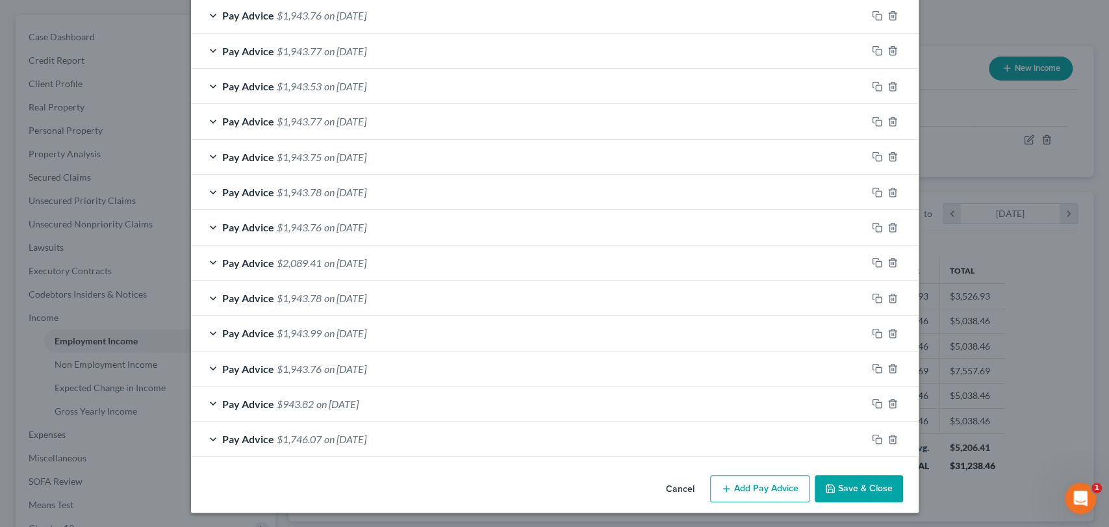
click at [627, 488] on button "Save & Close" at bounding box center [858, 488] width 88 height 27
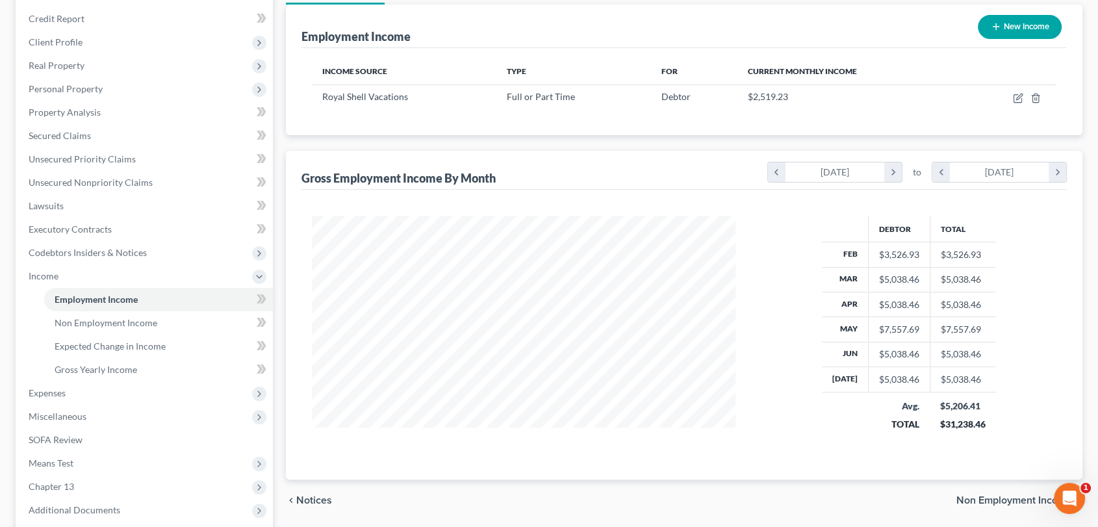
scroll to position [163, 0]
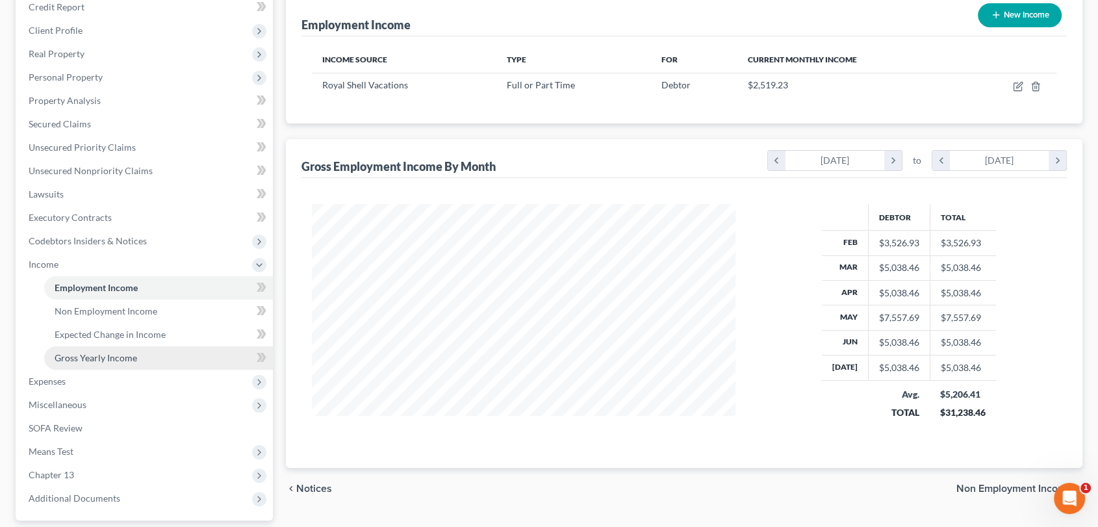
click at [108, 362] on link "Gross Yearly Income" at bounding box center [158, 357] width 229 height 23
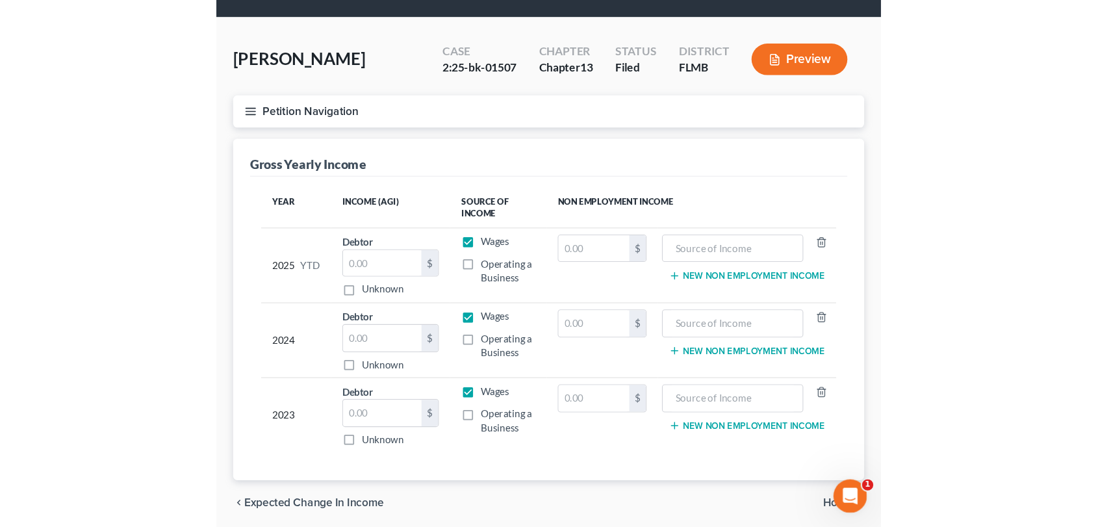
scroll to position [37, 0]
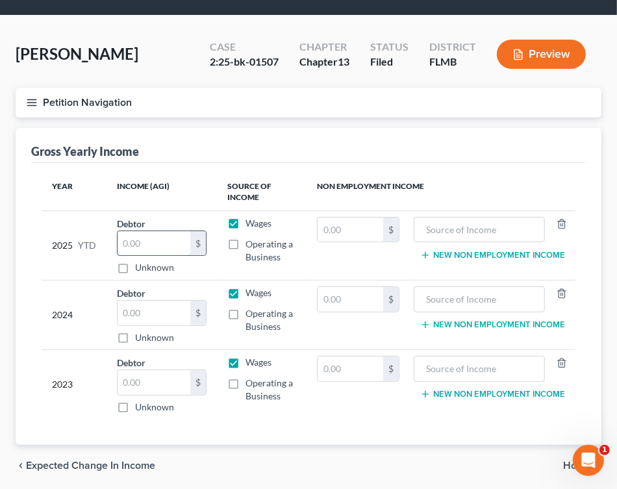
click at [157, 244] on input "text" at bounding box center [154, 243] width 73 height 25
type input "36,276.92"
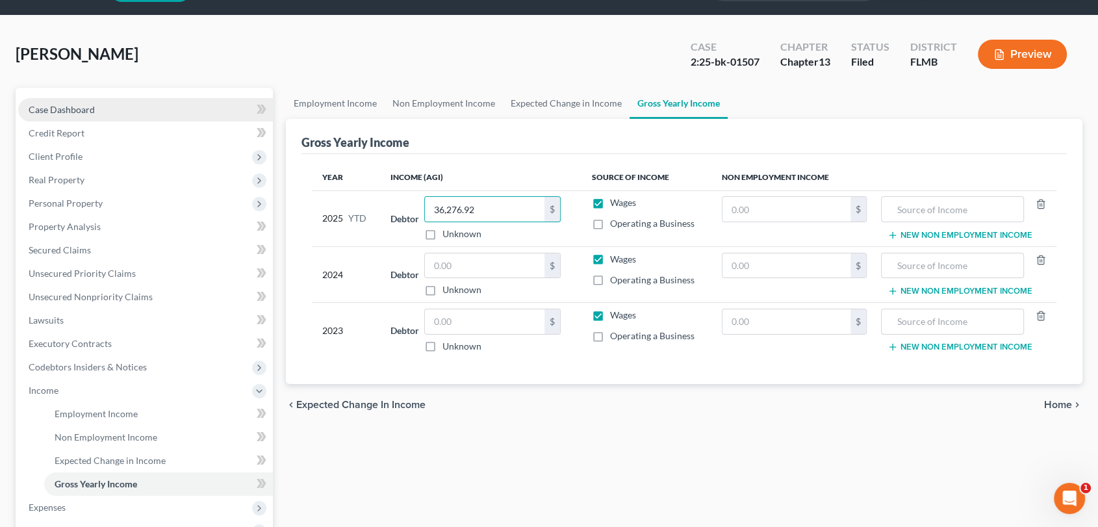
click at [94, 100] on link "Case Dashboard" at bounding box center [145, 109] width 255 height 23
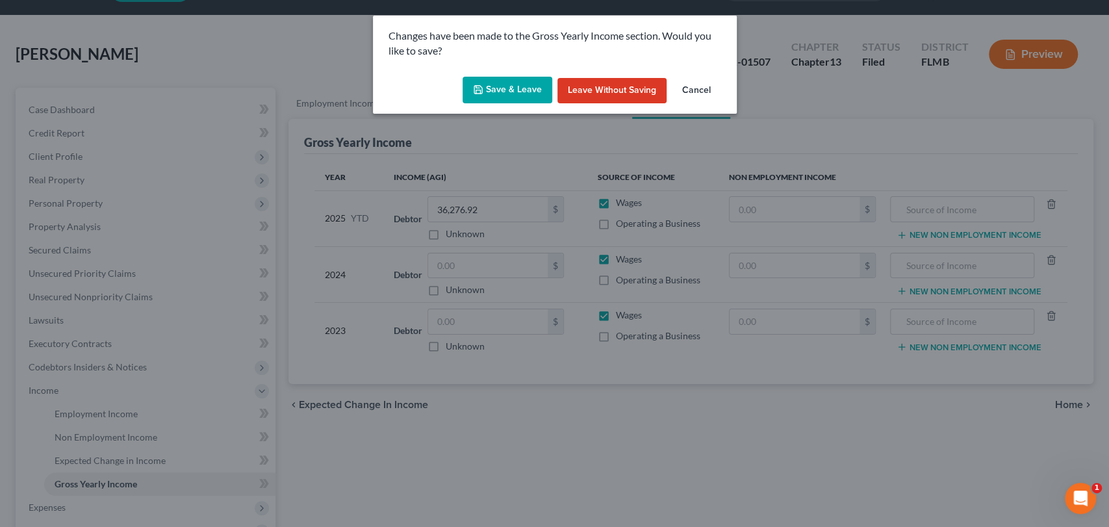
click at [520, 82] on button "Save & Leave" at bounding box center [507, 90] width 90 height 27
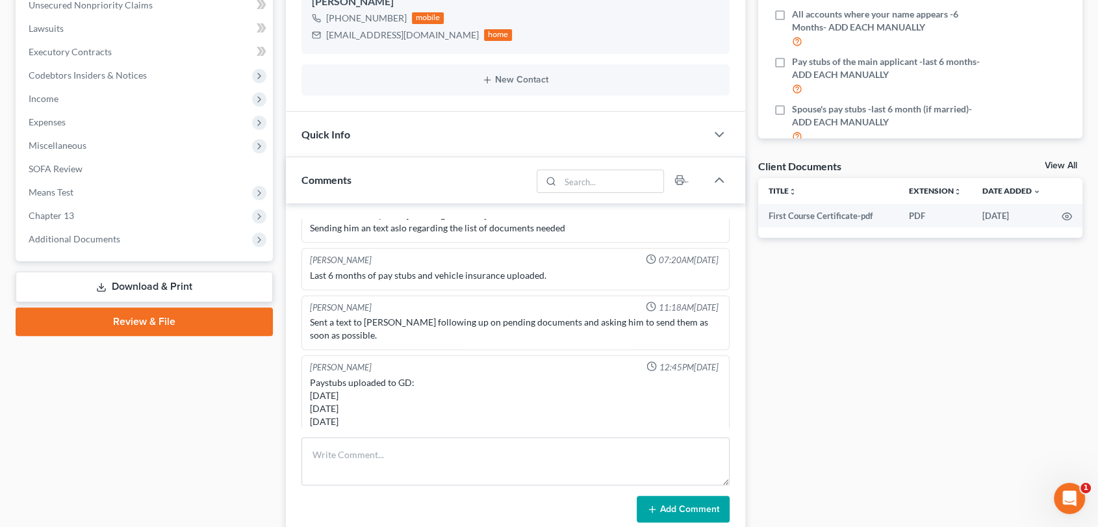
scroll to position [362, 0]
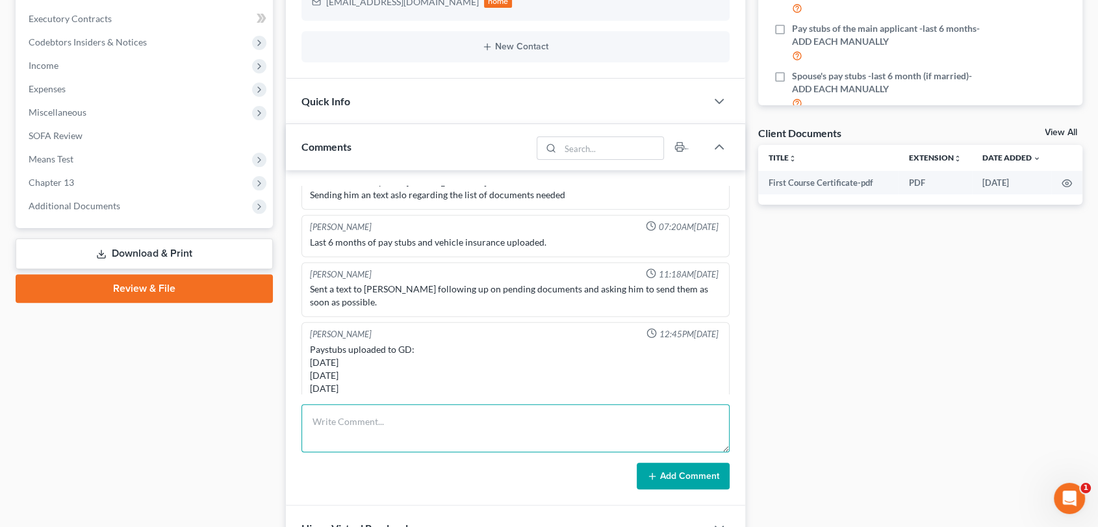
click at [465, 430] on textarea at bounding box center [515, 428] width 428 height 48
type textarea "I need the Questionnaire, bank statements, and tax returns"
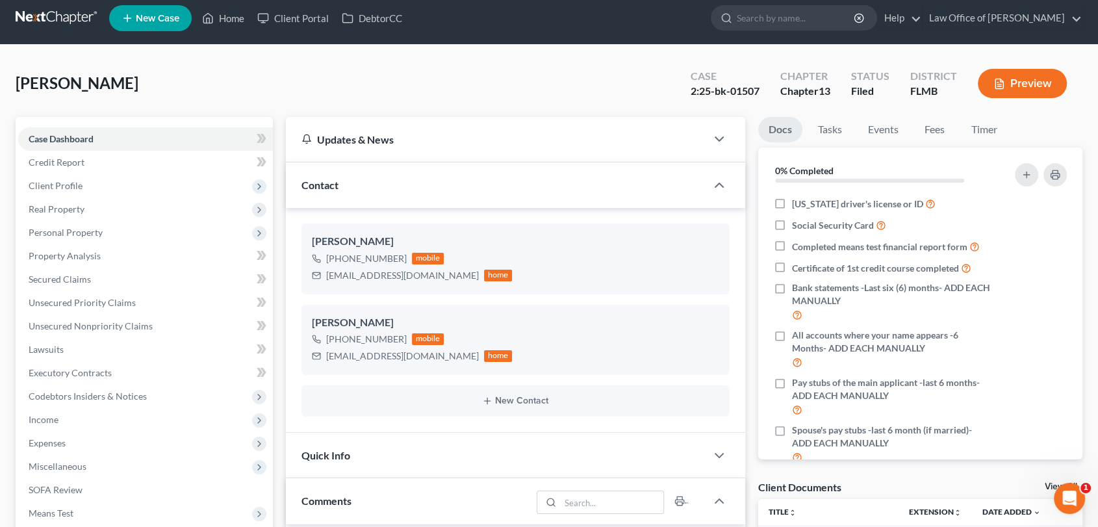
scroll to position [6, 0]
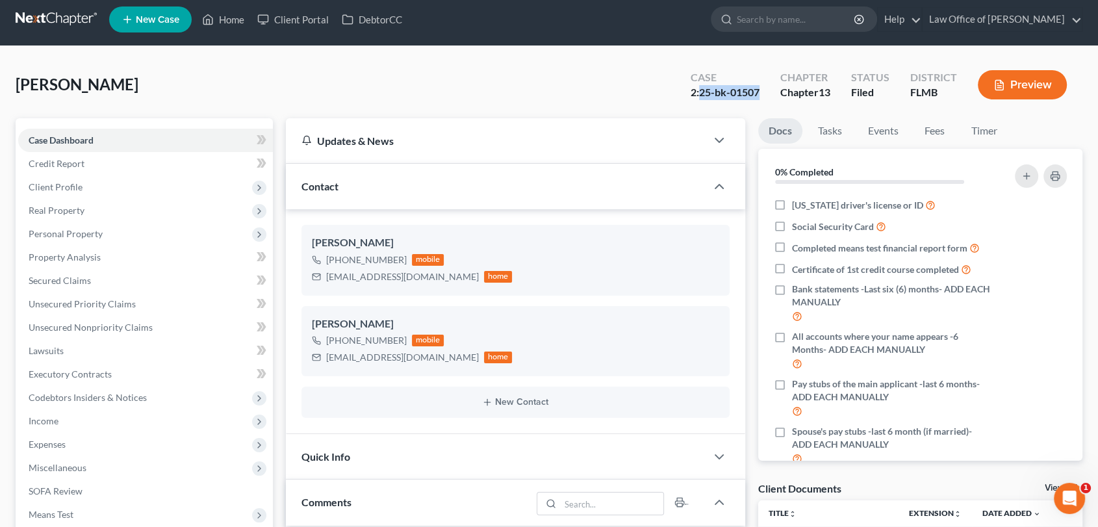
drag, startPoint x: 764, startPoint y: 90, endPoint x: 700, endPoint y: 89, distance: 64.3
click at [627, 89] on div "Case 2:25-bk-01507" at bounding box center [725, 86] width 90 height 38
copy div "25-bk-01507"
click at [627, 89] on div "2:25-bk-01507" at bounding box center [724, 92] width 69 height 15
